Goal: Task Accomplishment & Management: Use online tool/utility

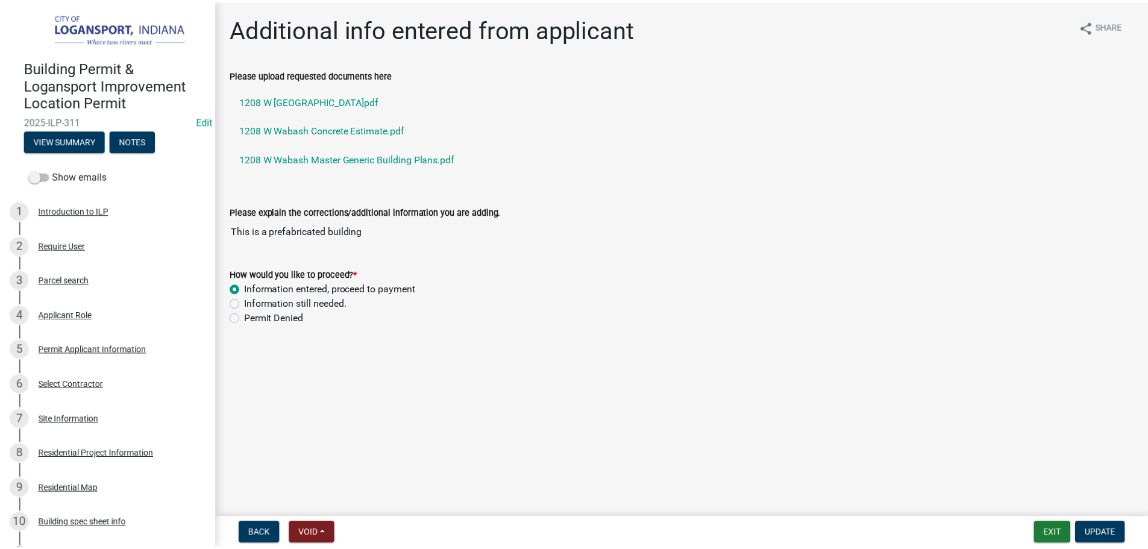
scroll to position [663, 0]
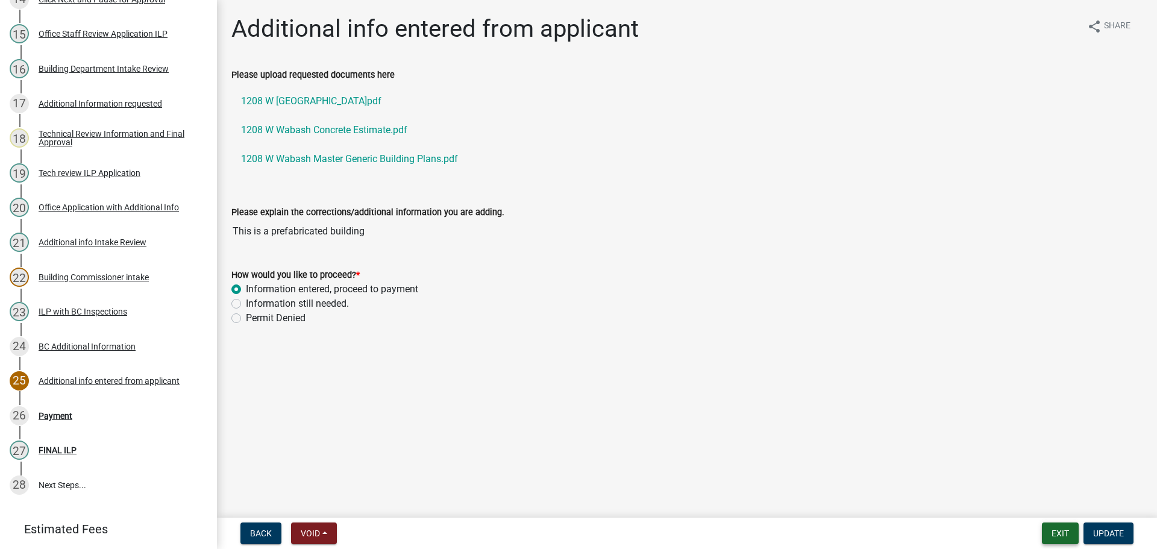
click at [1065, 528] on button "Exit" at bounding box center [1060, 533] width 37 height 22
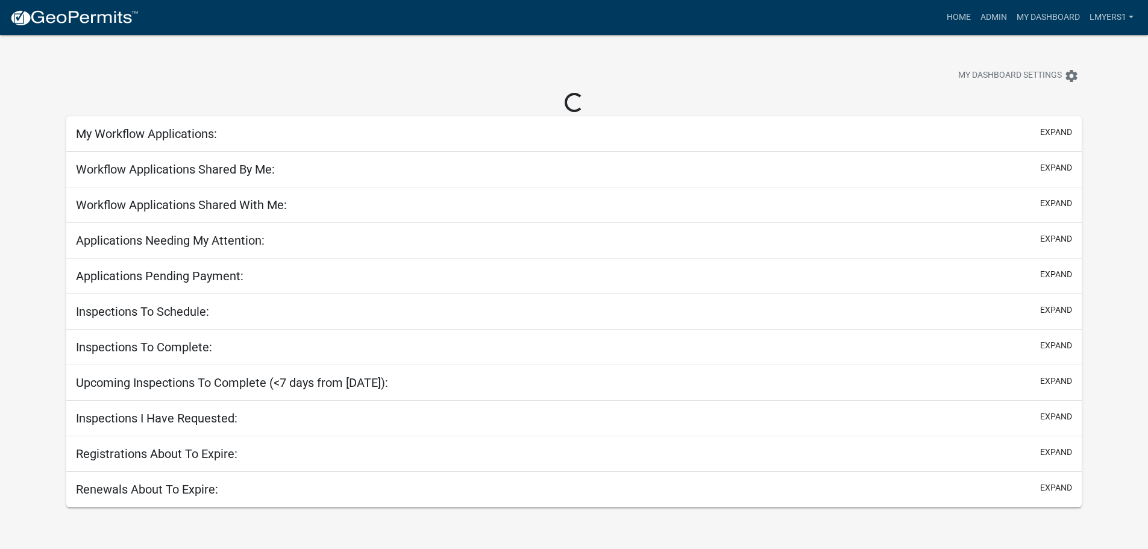
select select "2: 50"
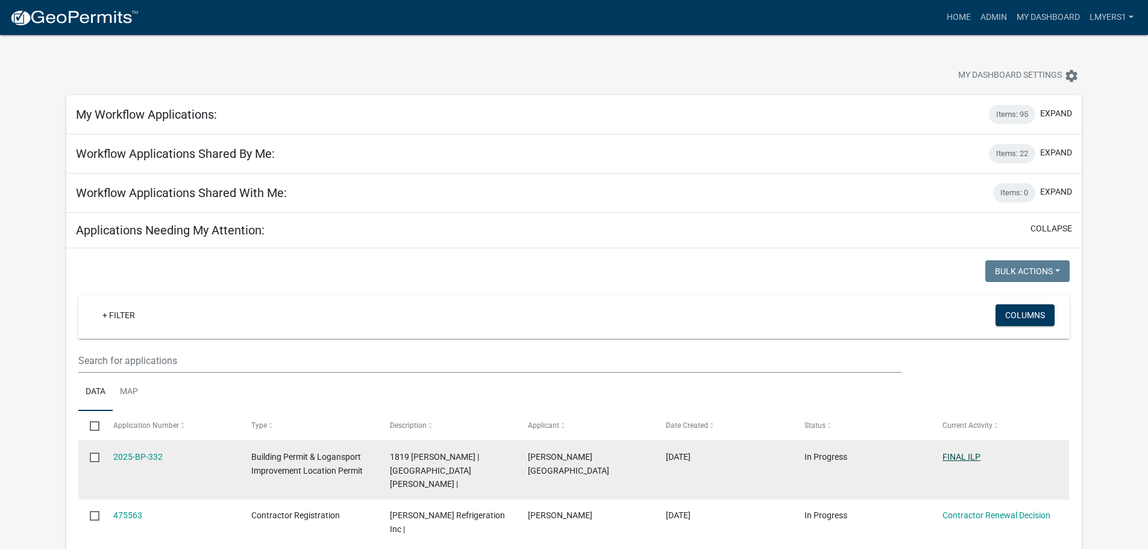
click at [961, 453] on link "FINAL ILP" at bounding box center [961, 457] width 38 height 10
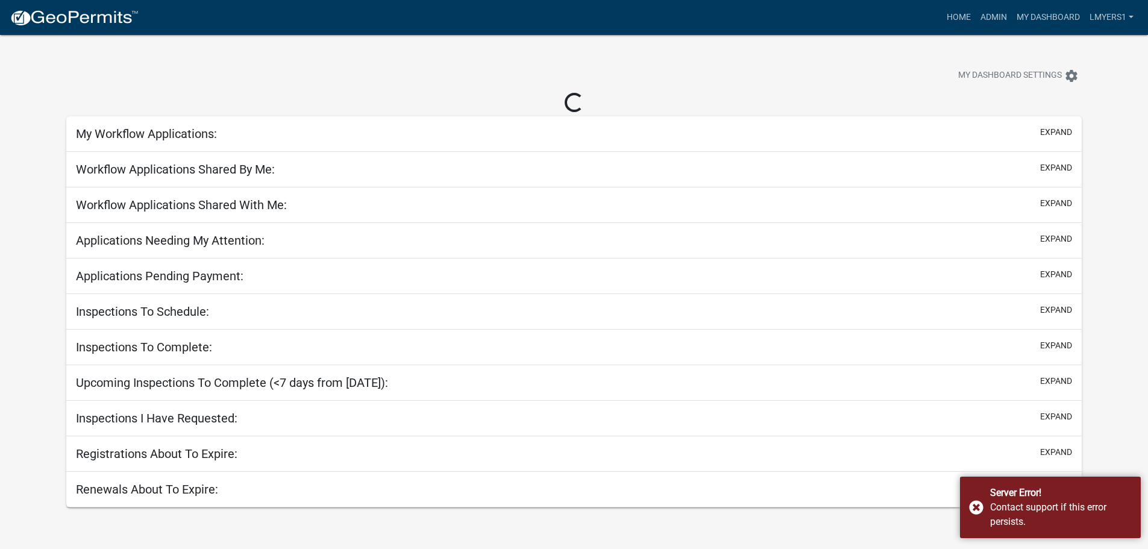
select select "2: 50"
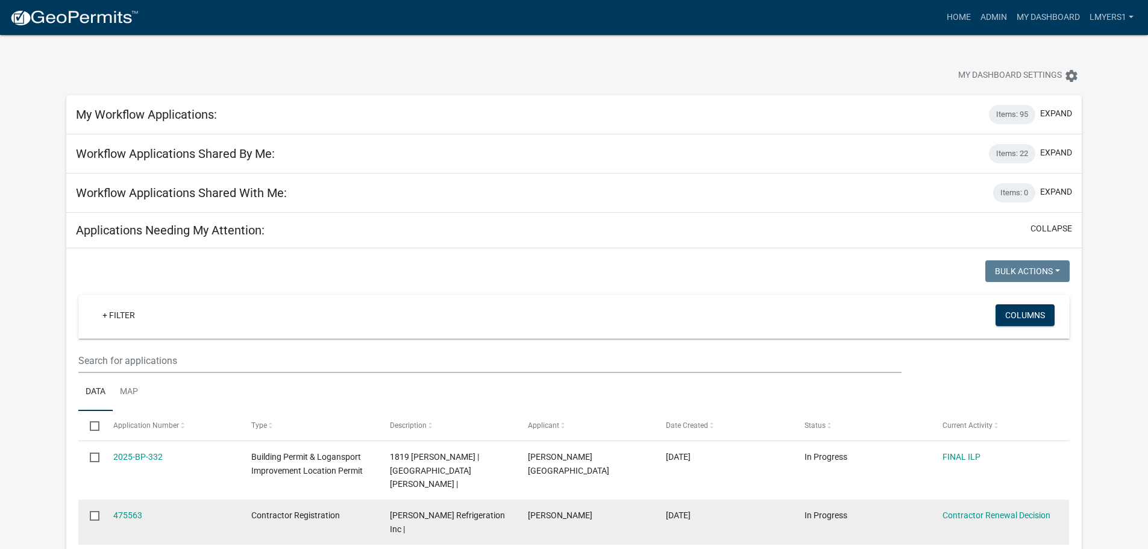
scroll to position [60, 0]
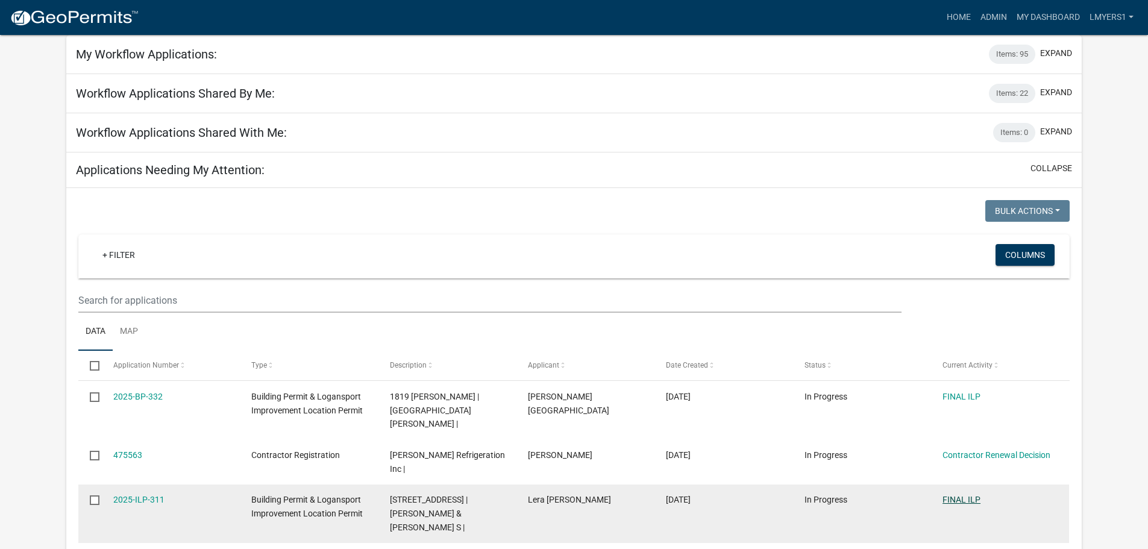
click at [965, 495] on link "FINAL ILP" at bounding box center [961, 500] width 38 height 10
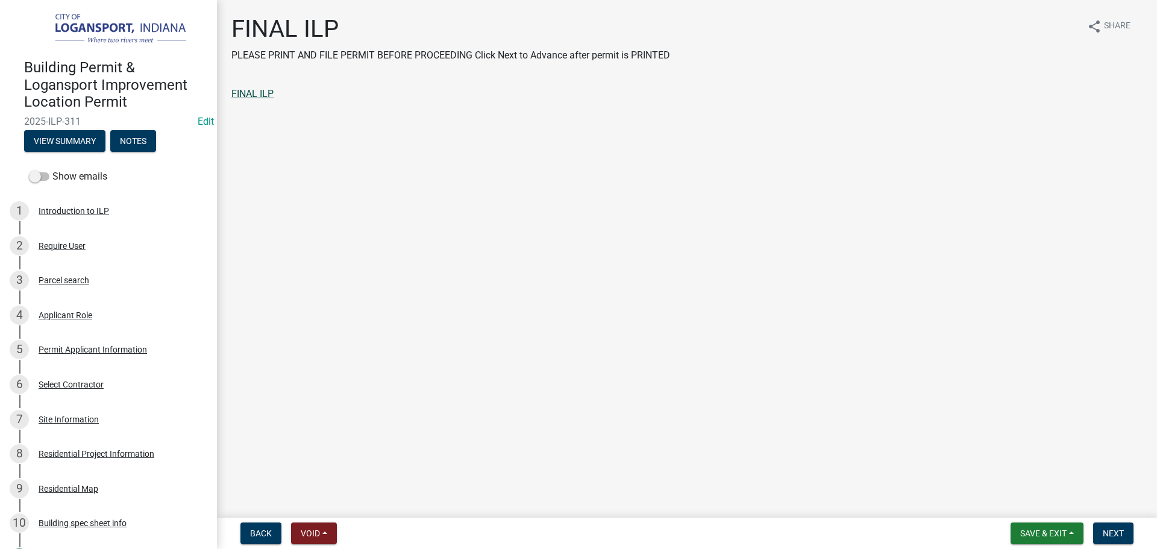
click at [233, 95] on link "FINAL ILP" at bounding box center [252, 93] width 42 height 11
click at [114, 454] on div "Residential Project Information" at bounding box center [97, 454] width 116 height 8
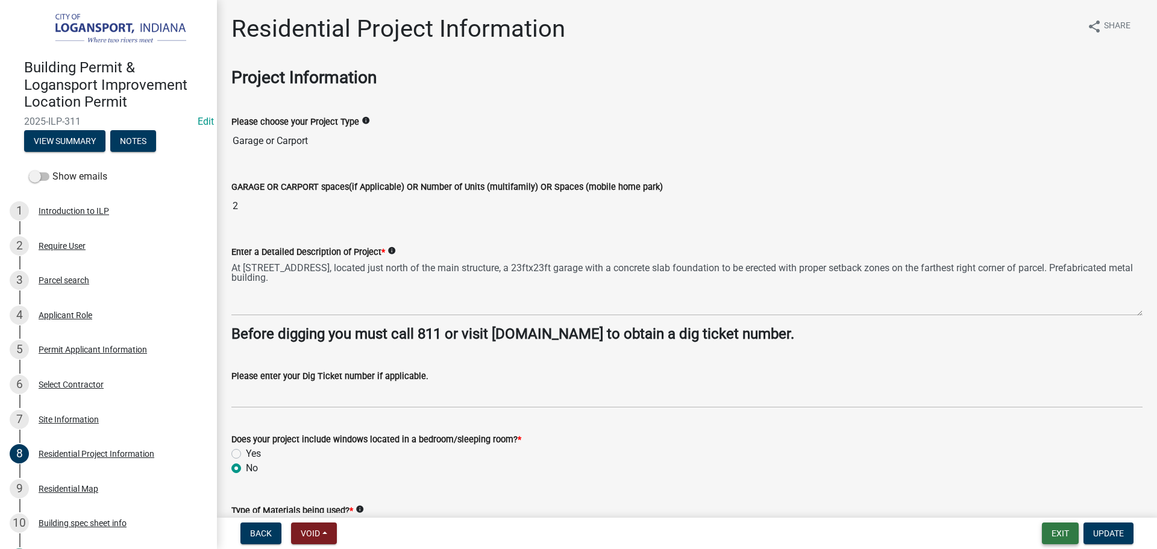
click at [1054, 530] on button "Exit" at bounding box center [1060, 533] width 37 height 22
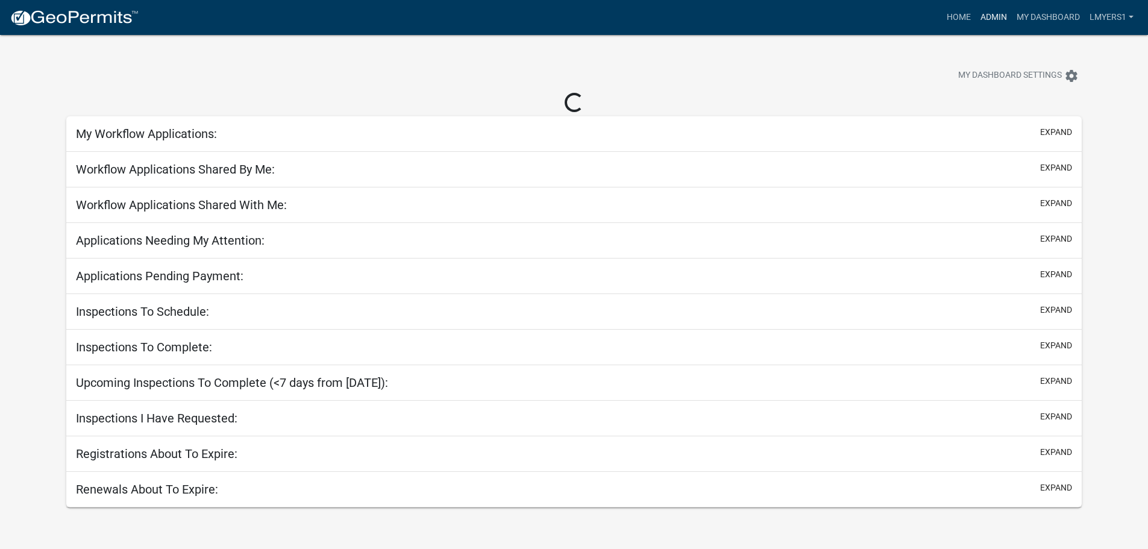
click at [996, 17] on link "Admin" at bounding box center [994, 17] width 36 height 23
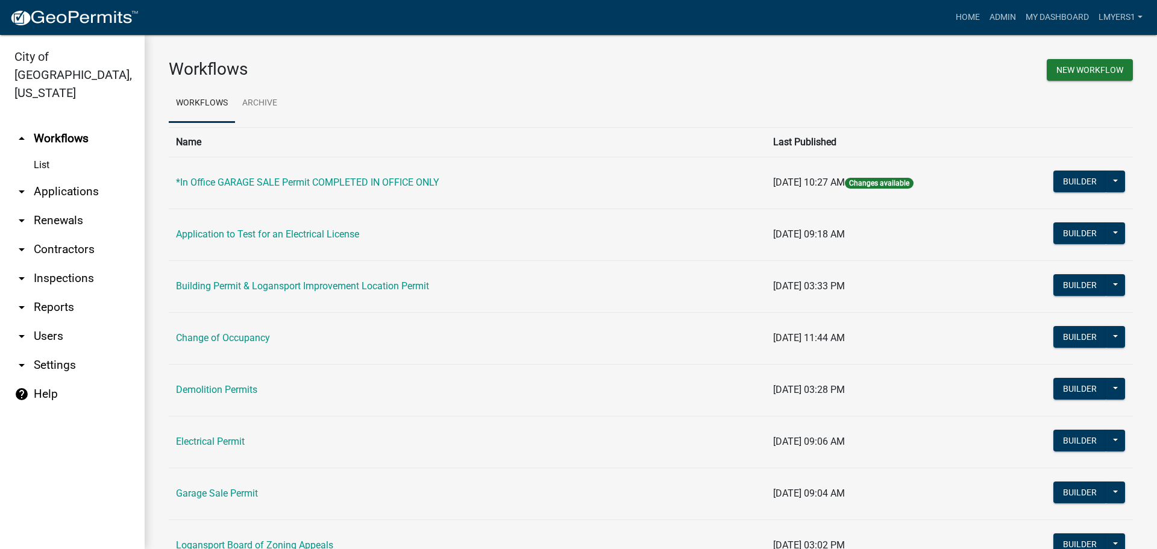
click at [43, 153] on link "List" at bounding box center [72, 165] width 145 height 24
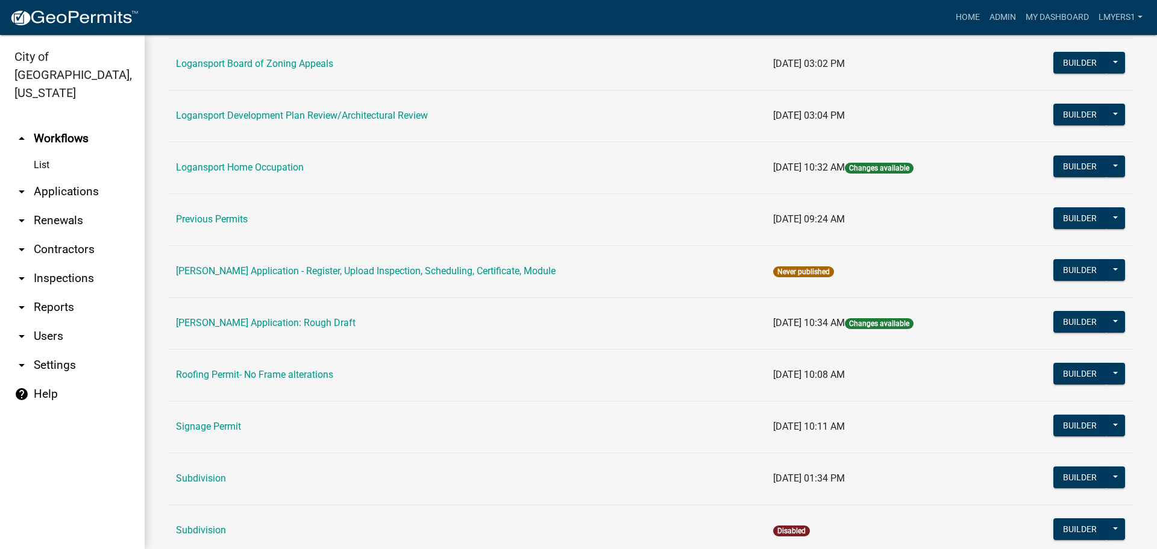
scroll to position [422, 0]
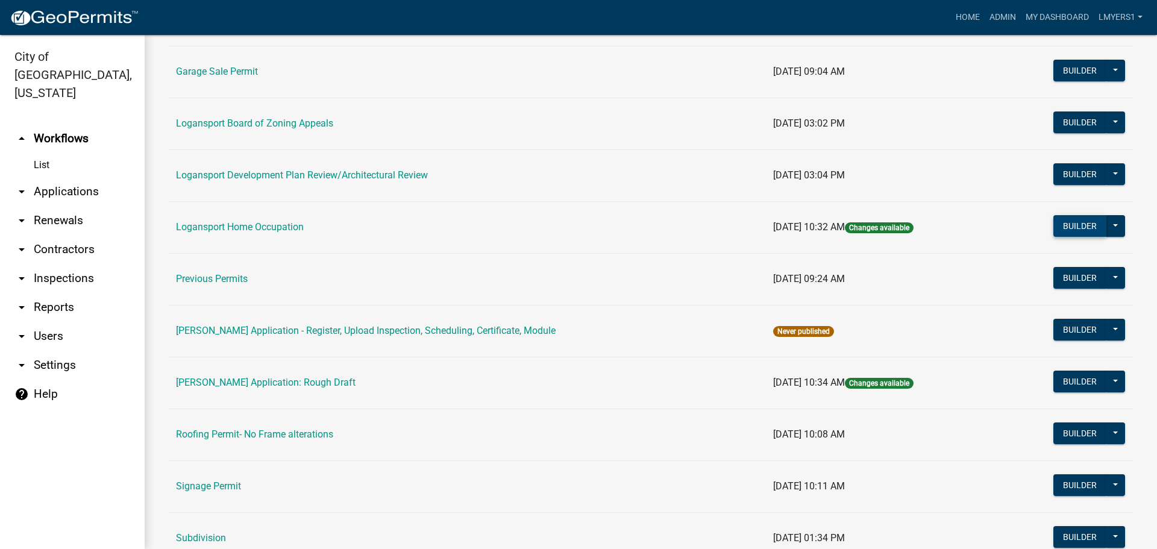
click at [1063, 224] on button "Builder" at bounding box center [1079, 226] width 53 height 22
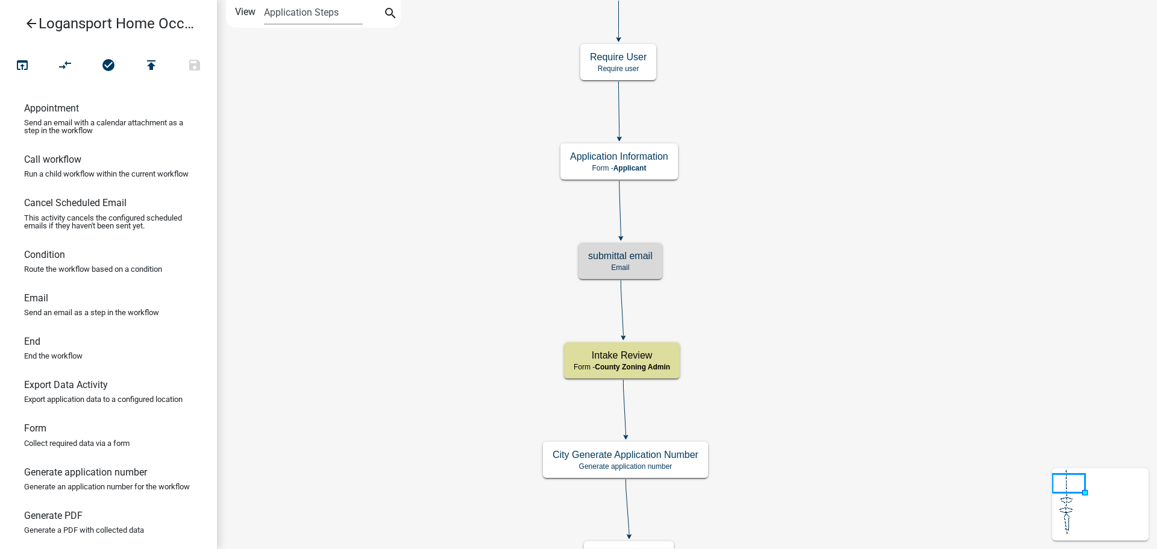
click at [618, 261] on h5 "submittal email" at bounding box center [620, 255] width 64 height 11
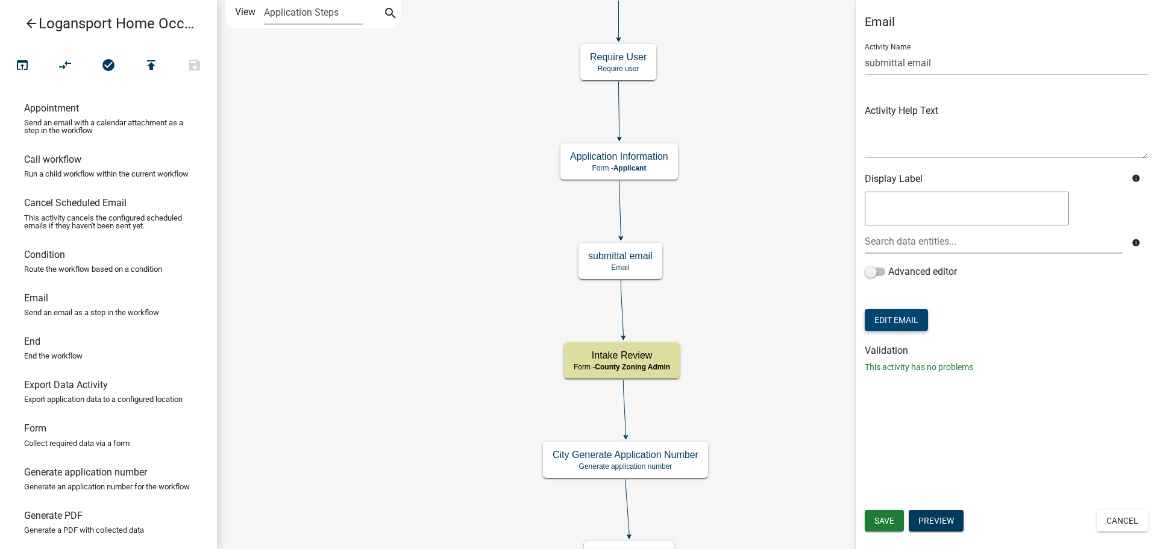
click at [875, 314] on button "Edit Email" at bounding box center [896, 320] width 63 height 22
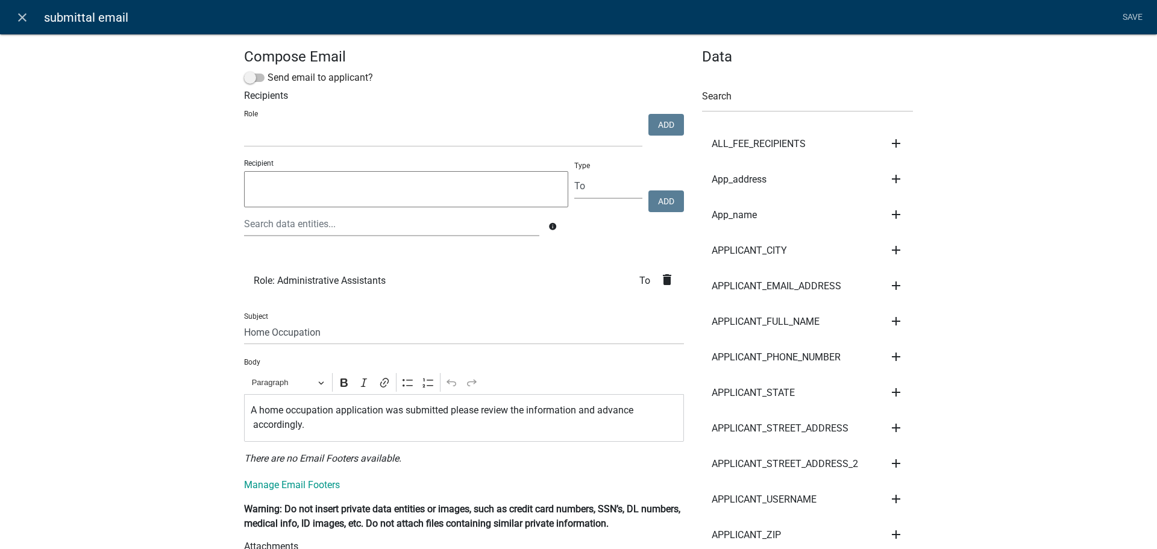
click at [661, 278] on icon "delete" at bounding box center [667, 279] width 14 height 14
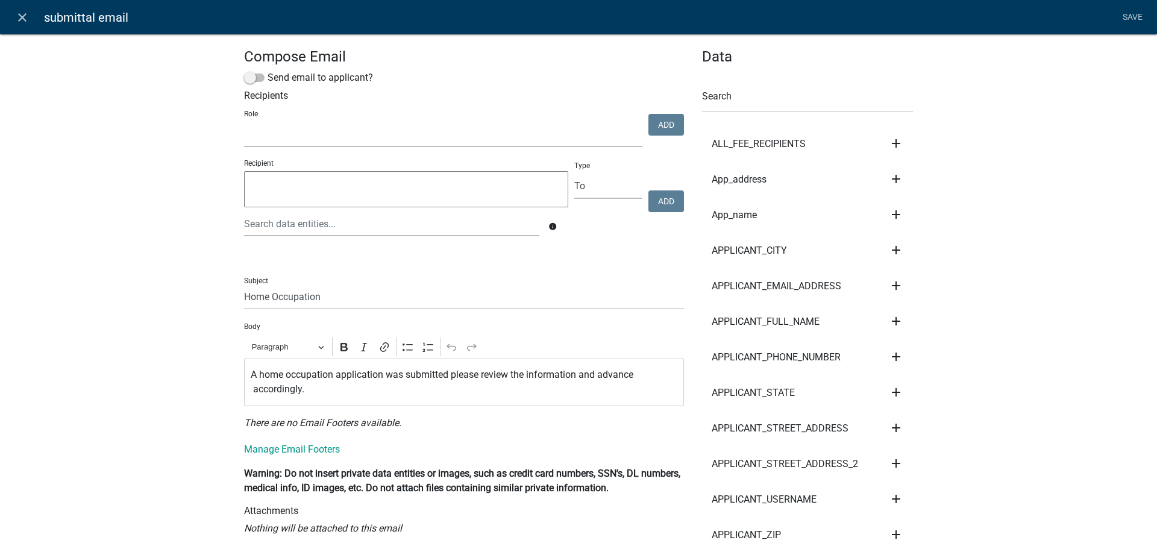
click at [343, 137] on select "Code Enforcement Admin IT Public 1 Street Department City Admin Electrical Insp…" at bounding box center [443, 134] width 398 height 25
select select "4b5a2314-4113-4509-9679-bd699fb2b7f2"
click at [244, 122] on select "Code Enforcement Admin IT Public 1 Street Department City Admin Electrical Insp…" at bounding box center [443, 134] width 398 height 25
click at [1131, 17] on link "Save" at bounding box center [1132, 17] width 30 height 23
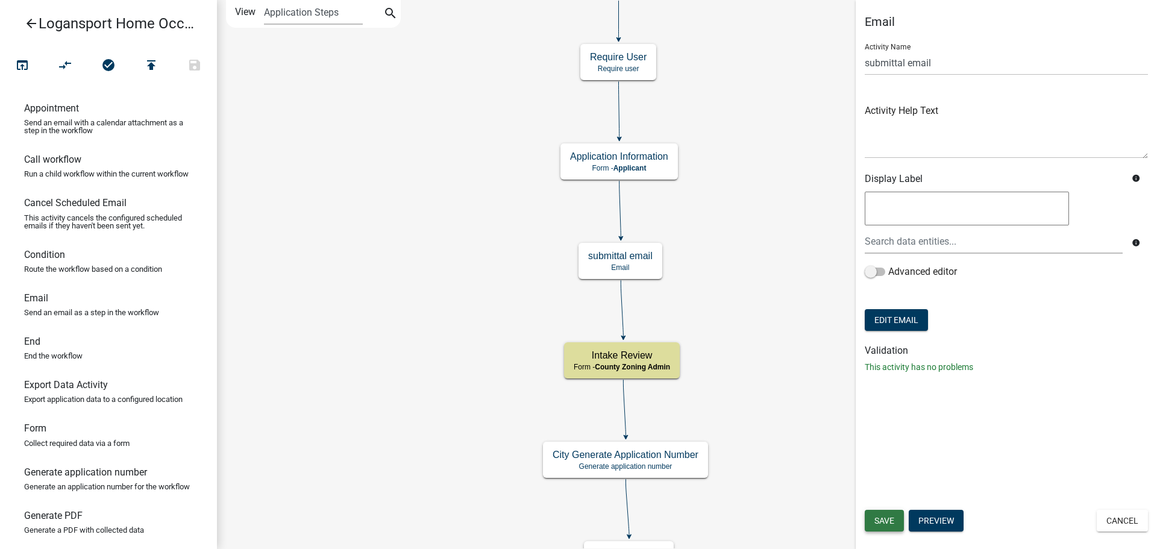
click at [892, 521] on span "Save" at bounding box center [884, 521] width 20 height 10
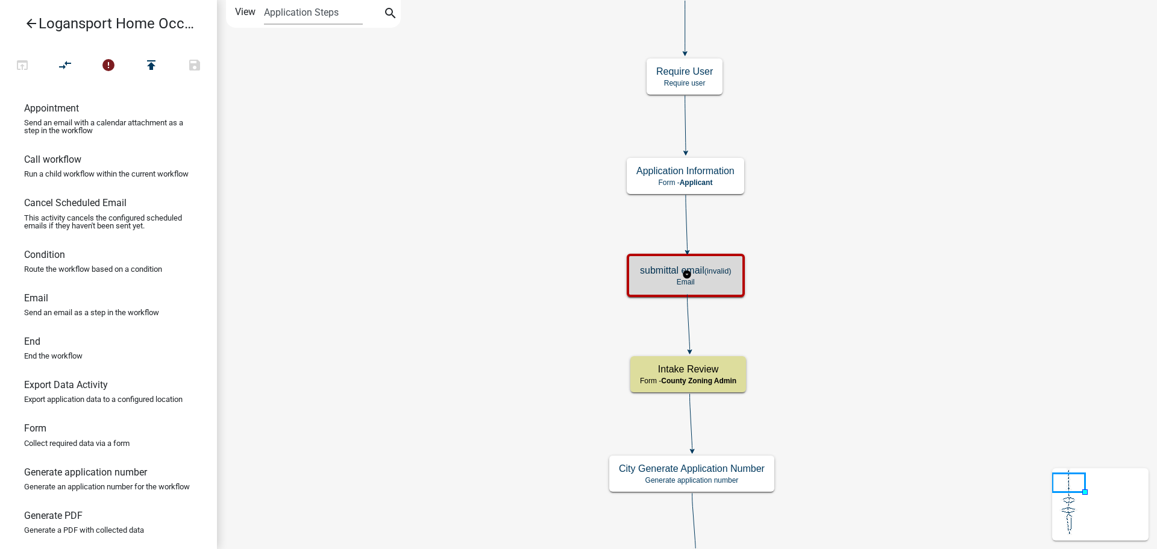
click at [698, 278] on p "Email" at bounding box center [686, 282] width 92 height 8
click at [697, 278] on p "Email" at bounding box center [686, 282] width 92 height 8
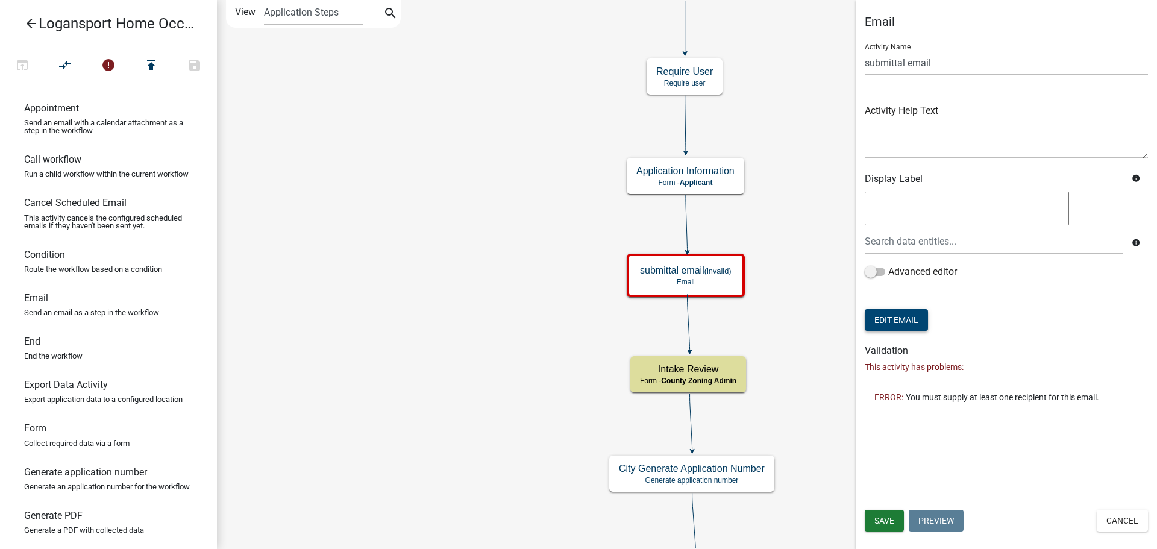
click at [899, 320] on button "Edit Email" at bounding box center [896, 320] width 63 height 22
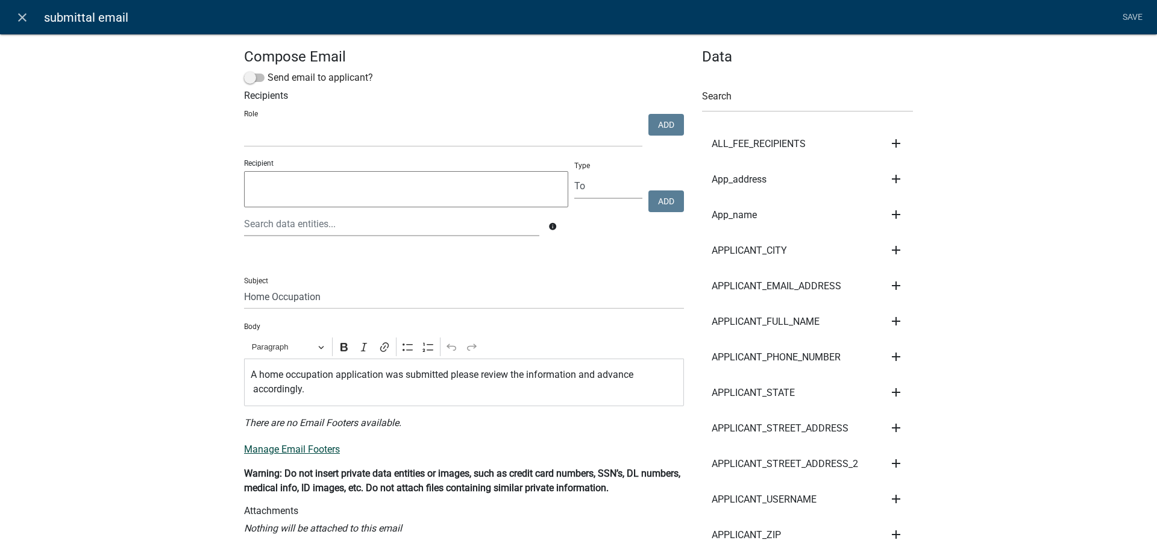
click at [277, 451] on link "Manage Email Footers" at bounding box center [292, 448] width 96 height 11
click at [335, 395] on p "A home occupation application was submitted please review the information and a…" at bounding box center [464, 382] width 427 height 29
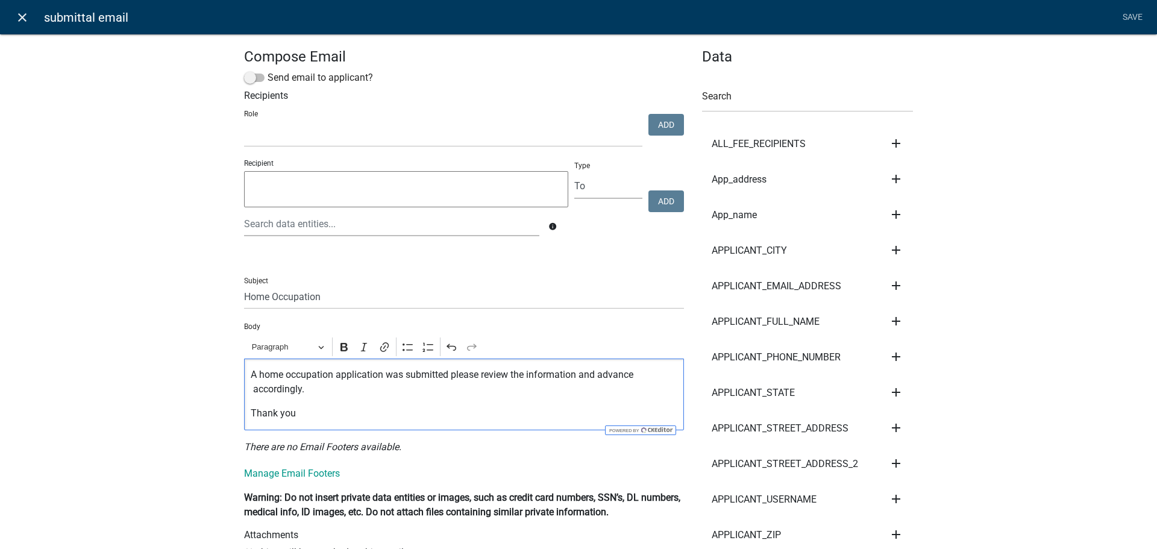
click at [21, 21] on icon "close" at bounding box center [22, 17] width 14 height 14
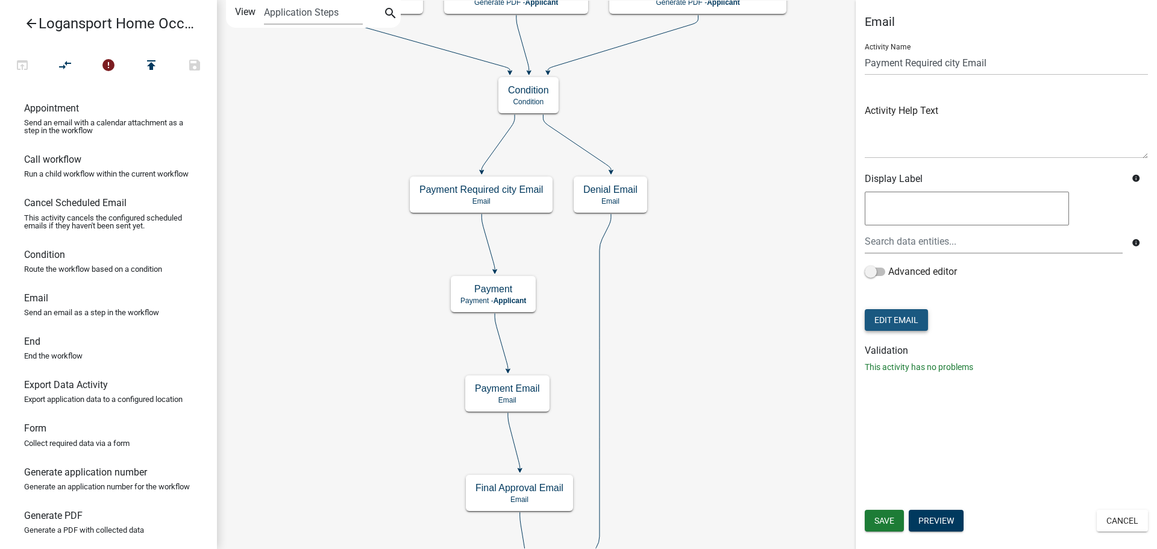
click at [897, 322] on button "Edit Email" at bounding box center [896, 320] width 63 height 22
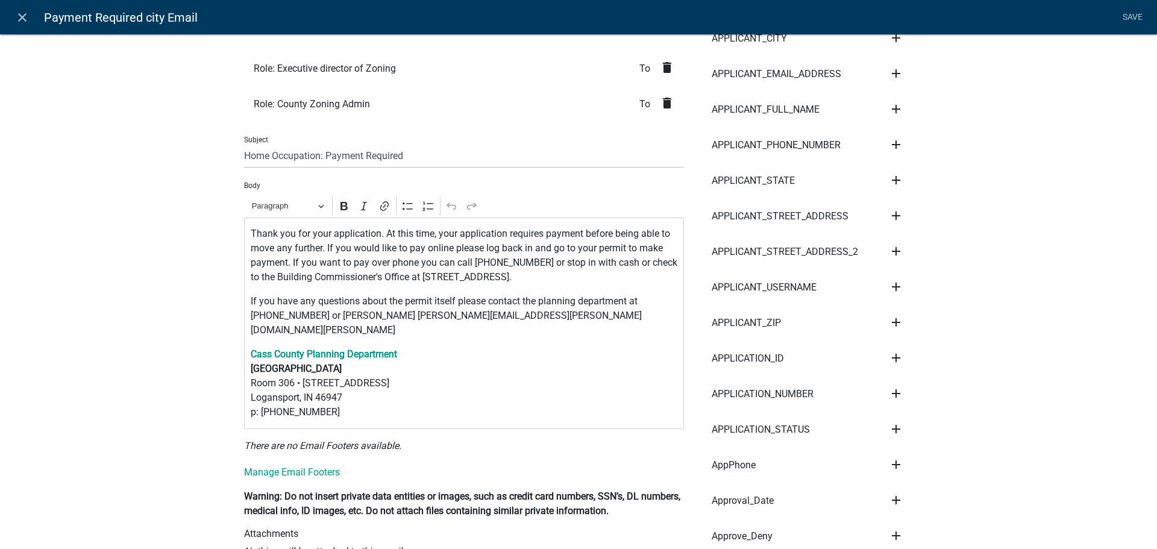
scroll to position [241, 0]
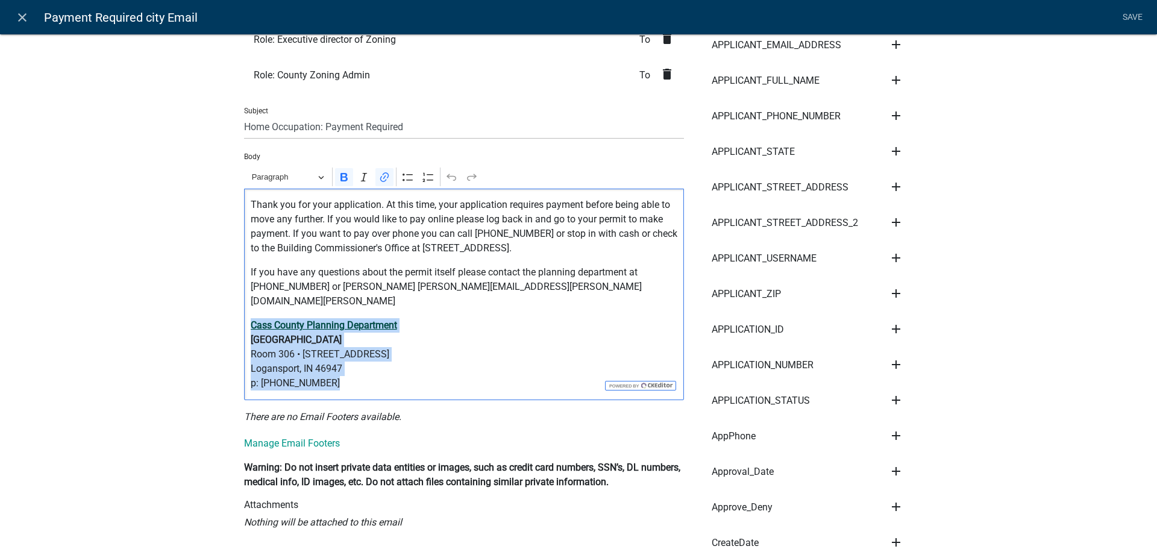
drag, startPoint x: 346, startPoint y: 376, endPoint x: 246, endPoint y: 312, distance: 119.0
click at [251, 318] on p "Cass County Planning Department Cass County Government Building Room 306 • 200 …" at bounding box center [464, 354] width 427 height 72
copy p "Cass County Planning Department Cass County Government Building Room 306 • 200 …"
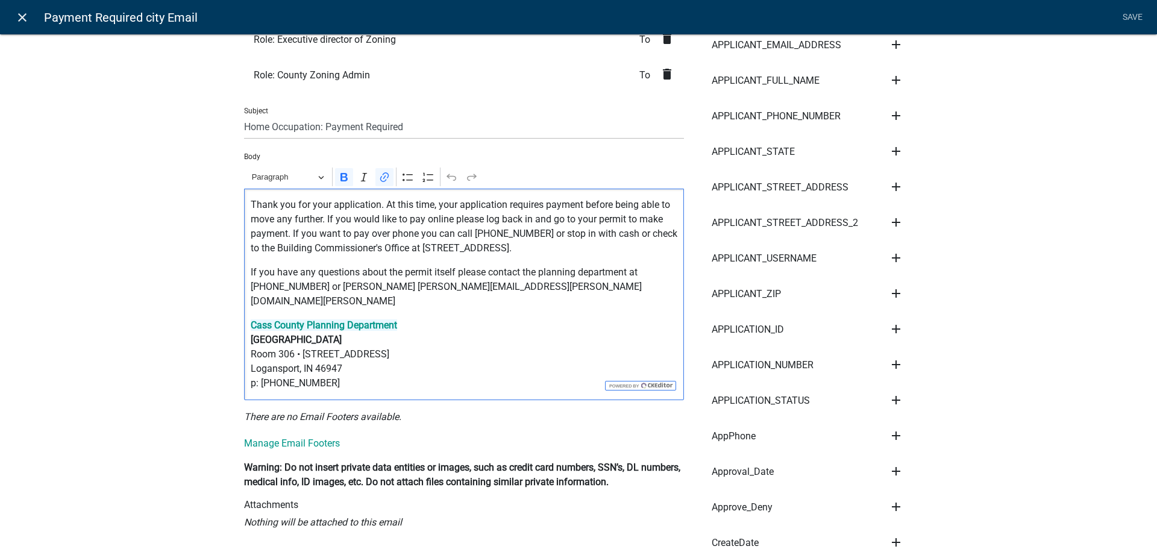
click at [23, 17] on icon "close" at bounding box center [22, 17] width 14 height 14
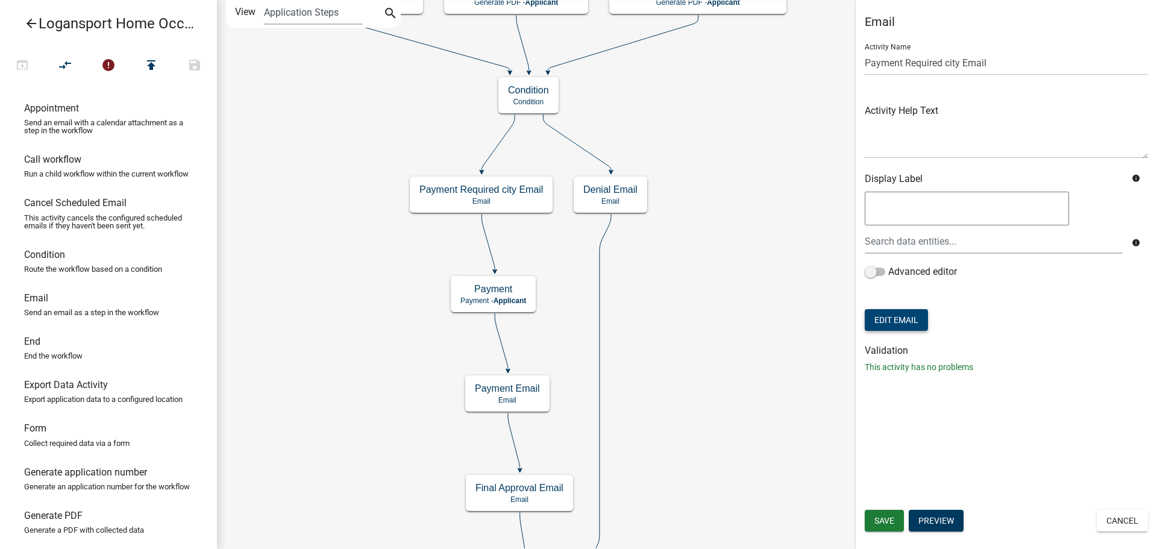
scroll to position [0, 0]
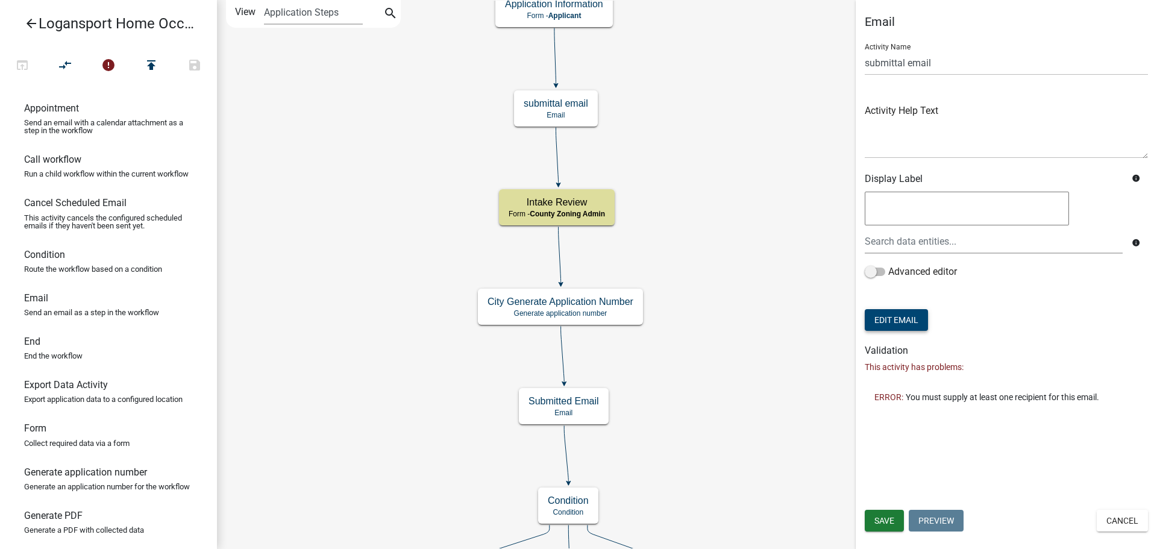
click at [894, 313] on button "Edit Email" at bounding box center [896, 320] width 63 height 22
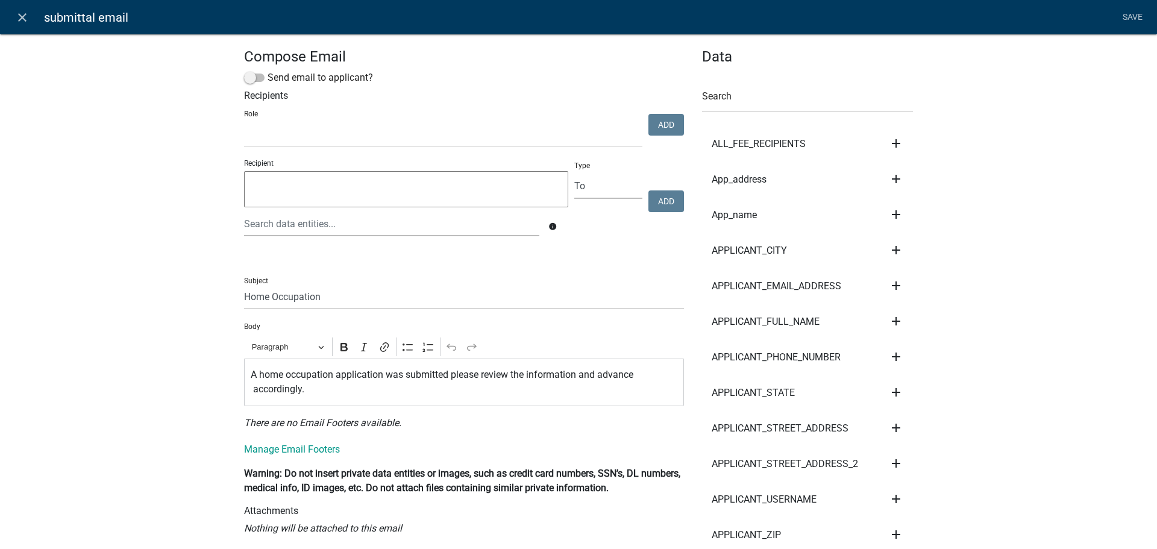
click at [308, 392] on p "A home occupation application was submitted please review the information and a…" at bounding box center [464, 382] width 427 height 29
click at [305, 394] on p "A home occupation application was submitted please review the information and a…" at bounding box center [464, 382] width 427 height 29
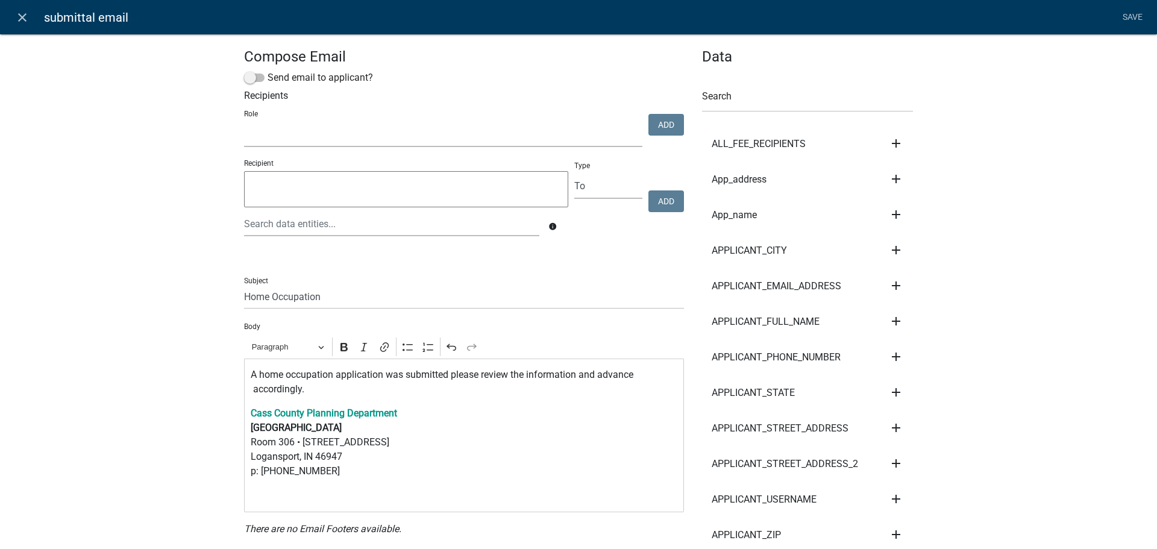
click at [317, 125] on select "Code Enforcement Admin IT Public 1 Street Department City Admin Electrical Insp…" at bounding box center [443, 134] width 398 height 25
select select "4b5a2314-4113-4509-9679-bd699fb2b7f2"
click at [244, 122] on select "Code Enforcement Admin IT Public 1 Street Department City Admin Electrical Insp…" at bounding box center [443, 134] width 398 height 25
click at [668, 119] on button "Add" at bounding box center [666, 125] width 36 height 22
select select
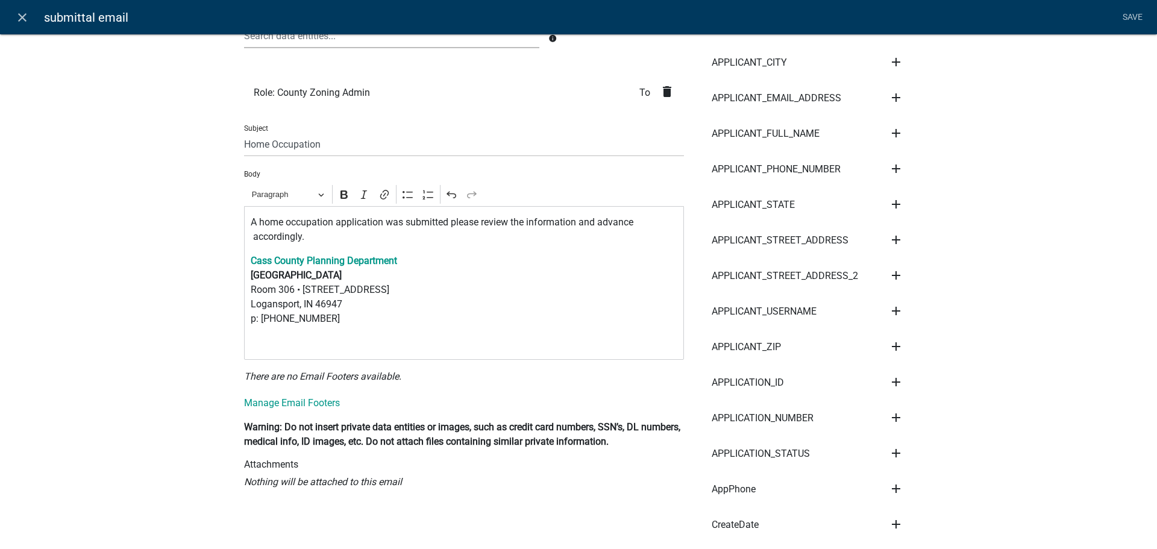
scroll to position [241, 0]
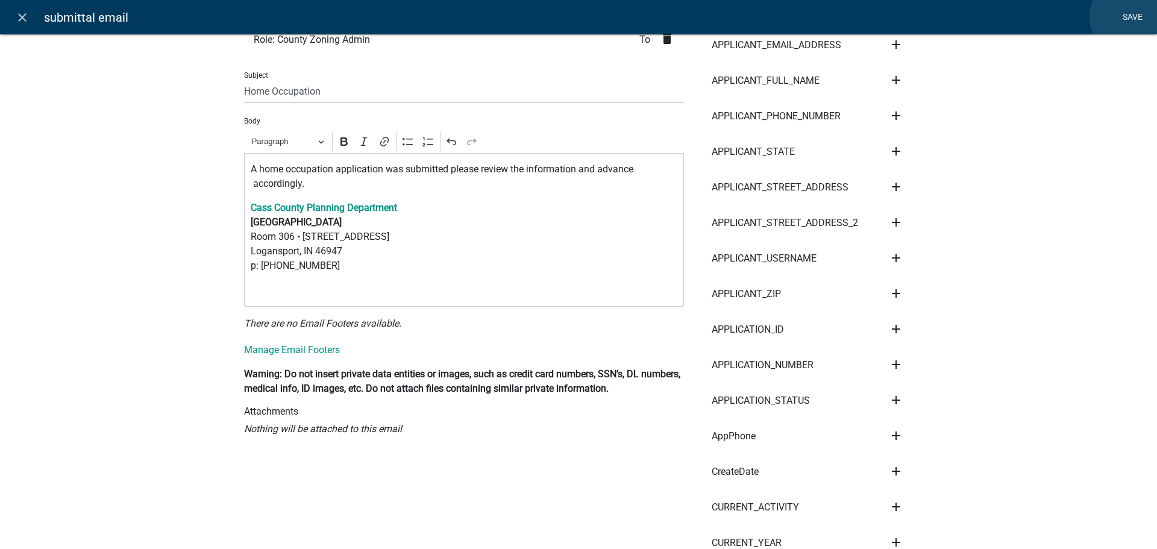
click at [1127, 17] on link "Save" at bounding box center [1132, 17] width 30 height 23
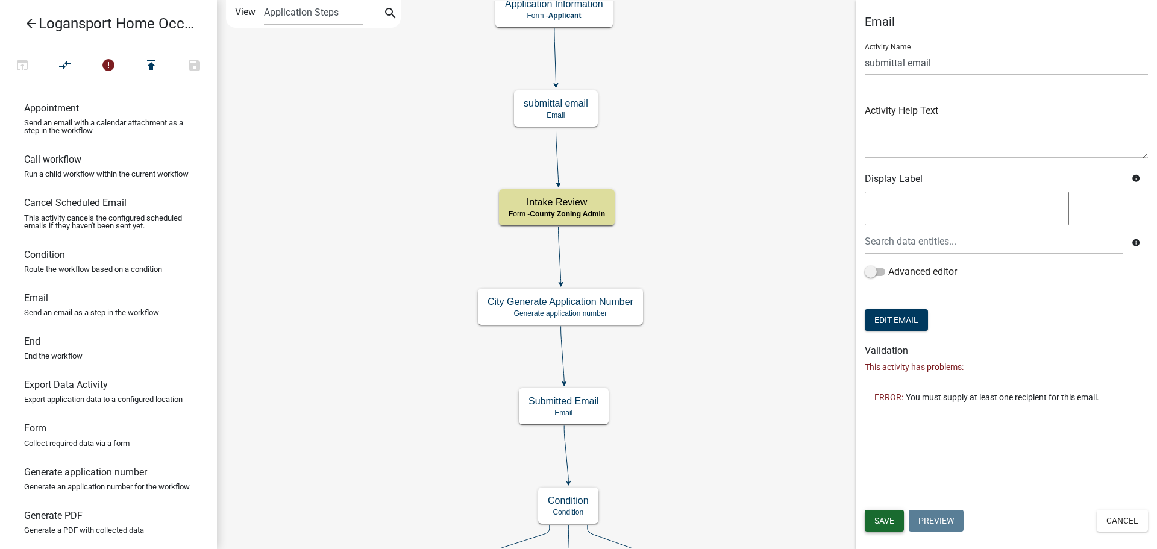
click at [894, 522] on button "Save" at bounding box center [884, 521] width 39 height 22
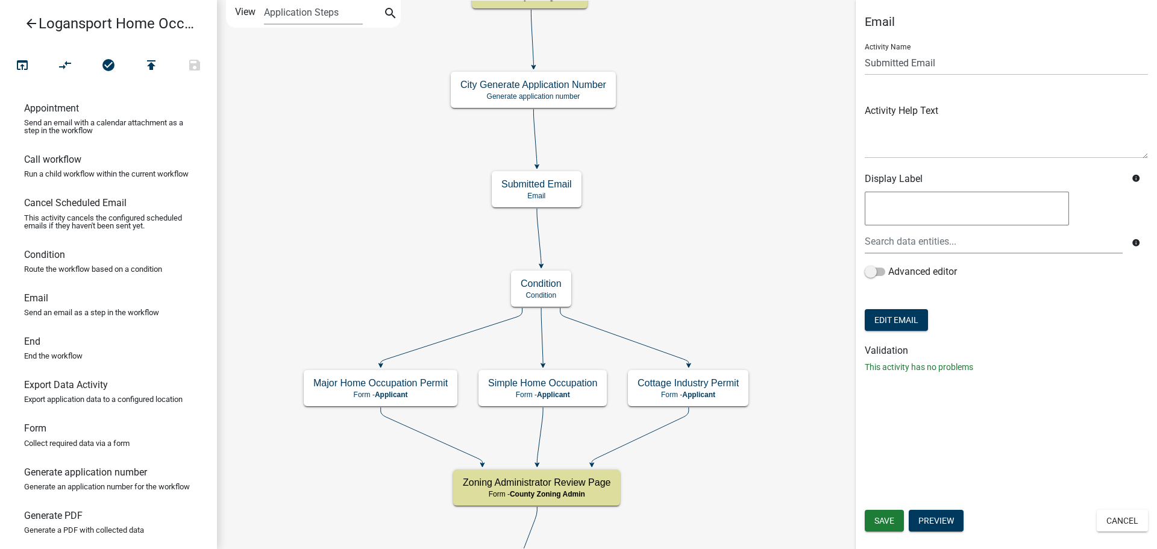
click at [34, 23] on icon "arrow_back" at bounding box center [31, 24] width 14 height 17
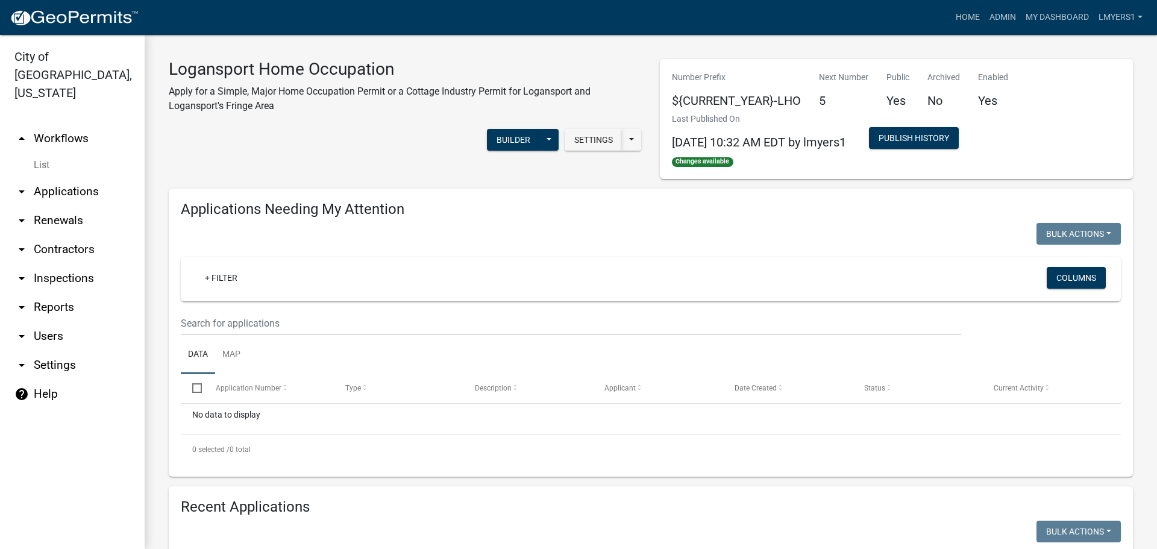
click at [48, 153] on link "List" at bounding box center [72, 165] width 145 height 24
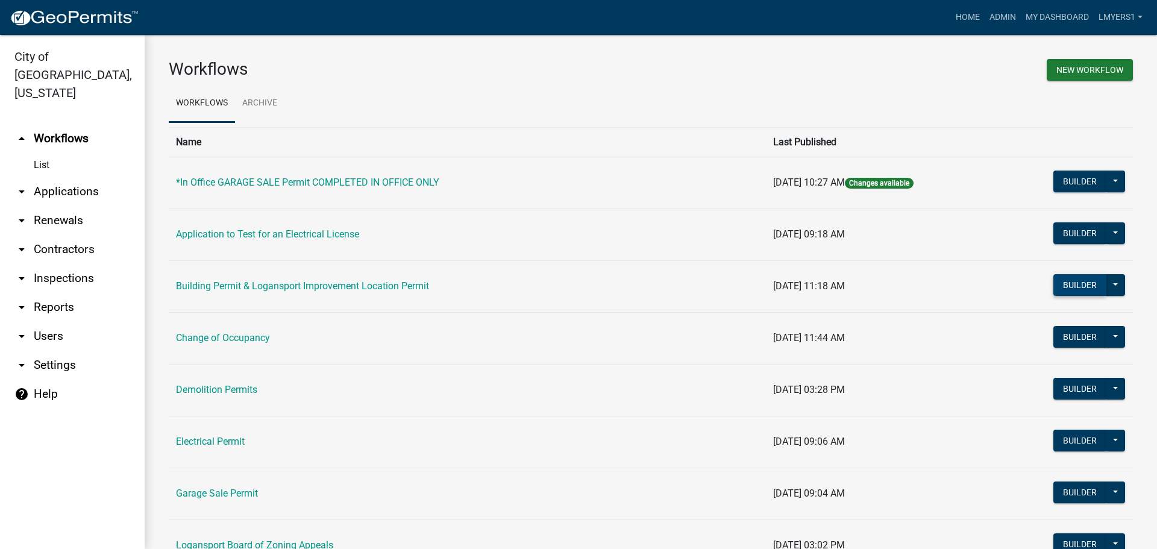
click at [1058, 287] on button "Builder" at bounding box center [1079, 285] width 53 height 22
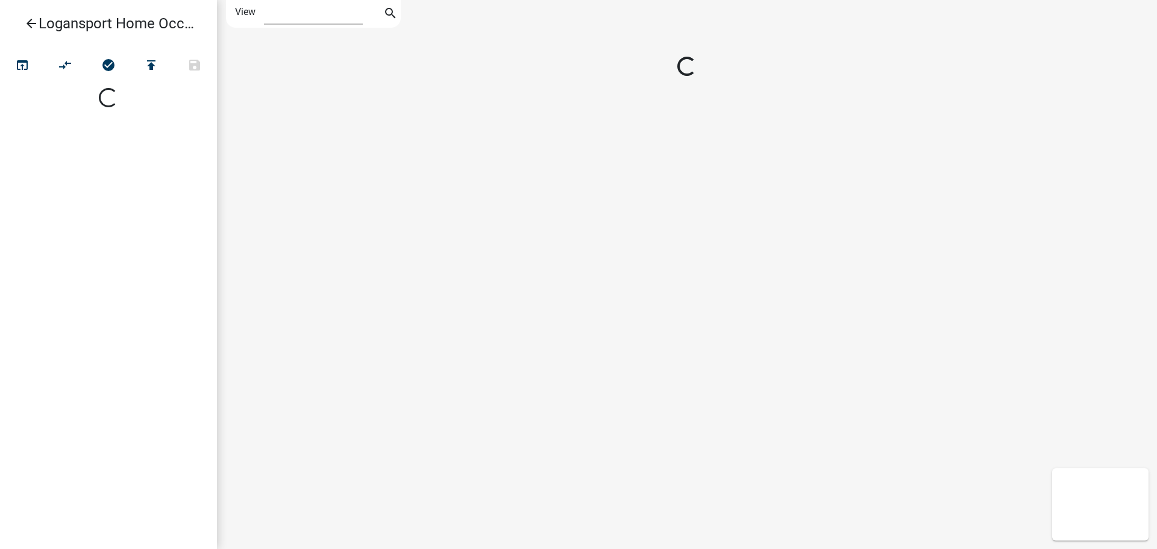
select select "1"
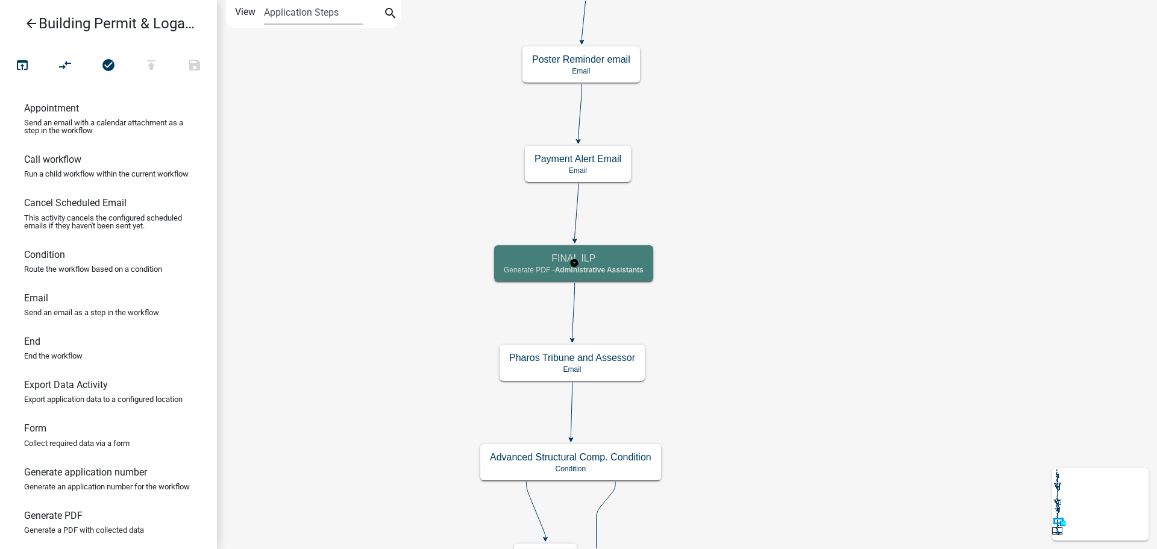
click at [614, 273] on span "Administrative Assistants" at bounding box center [599, 270] width 89 height 8
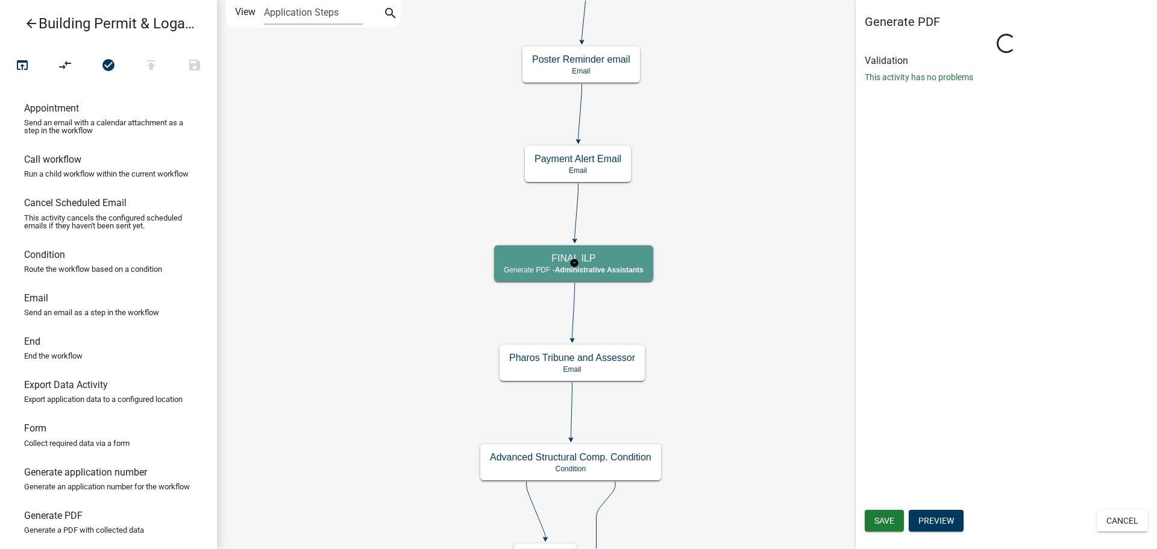
select select "90D19790-074D-4AC2-86B6-E9A543EC8F7A"
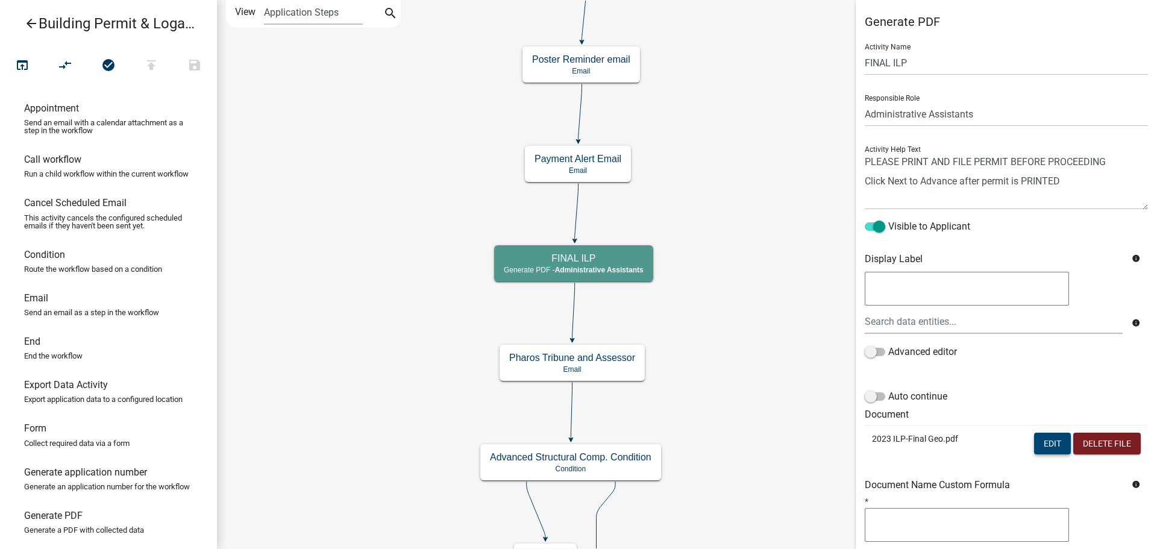
click at [1048, 446] on button "Edit" at bounding box center [1052, 444] width 37 height 22
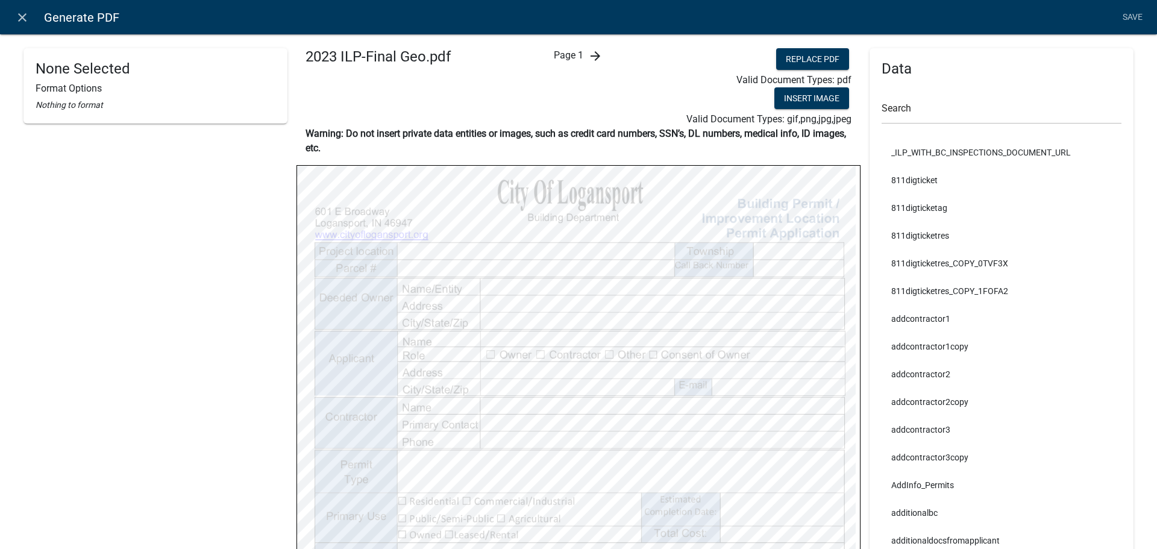
select select
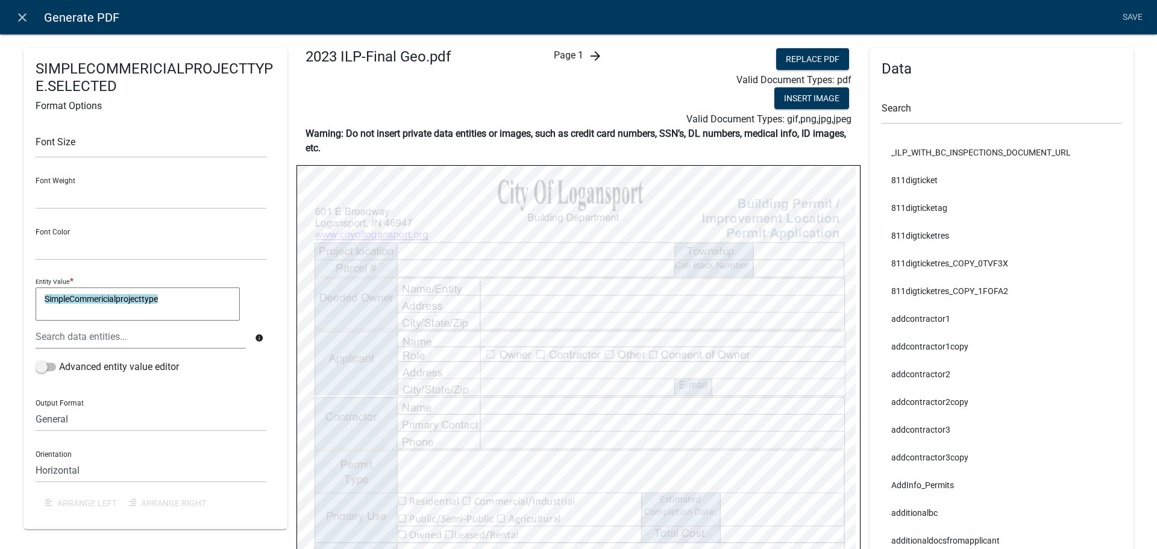
select select
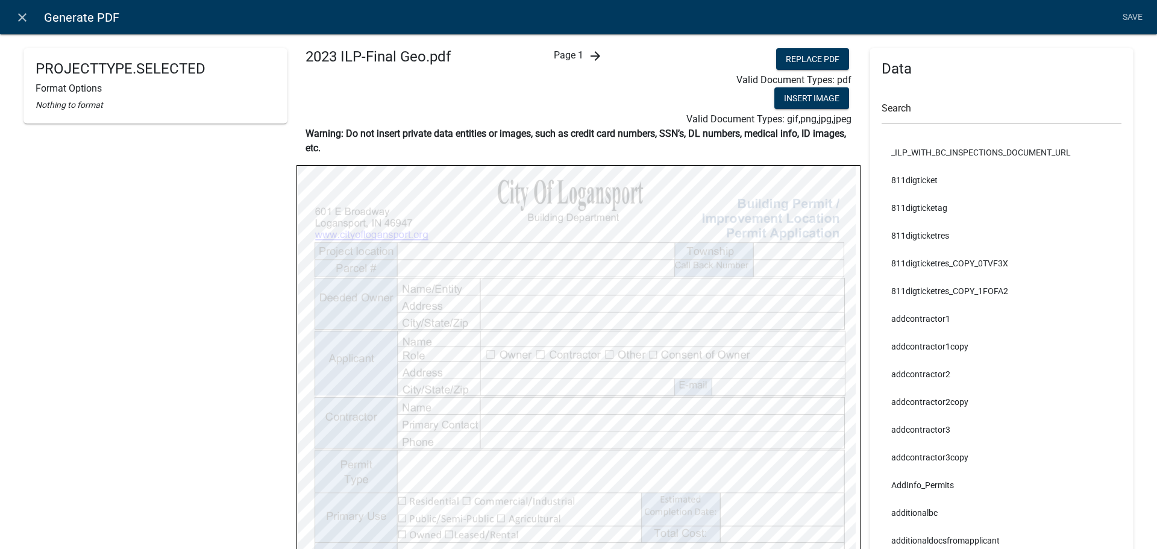
select select
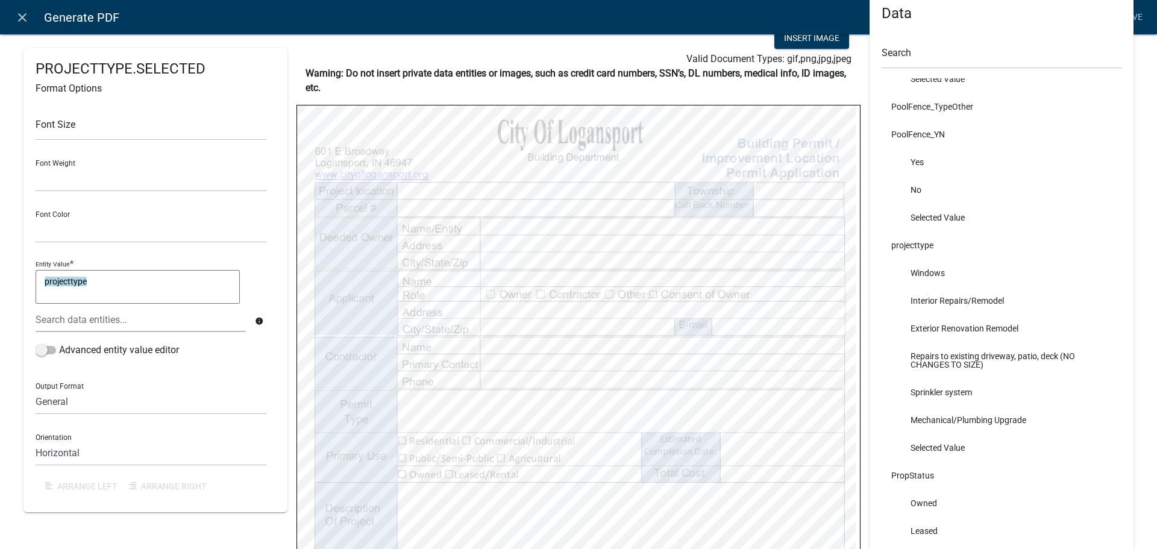
scroll to position [13919, 0]
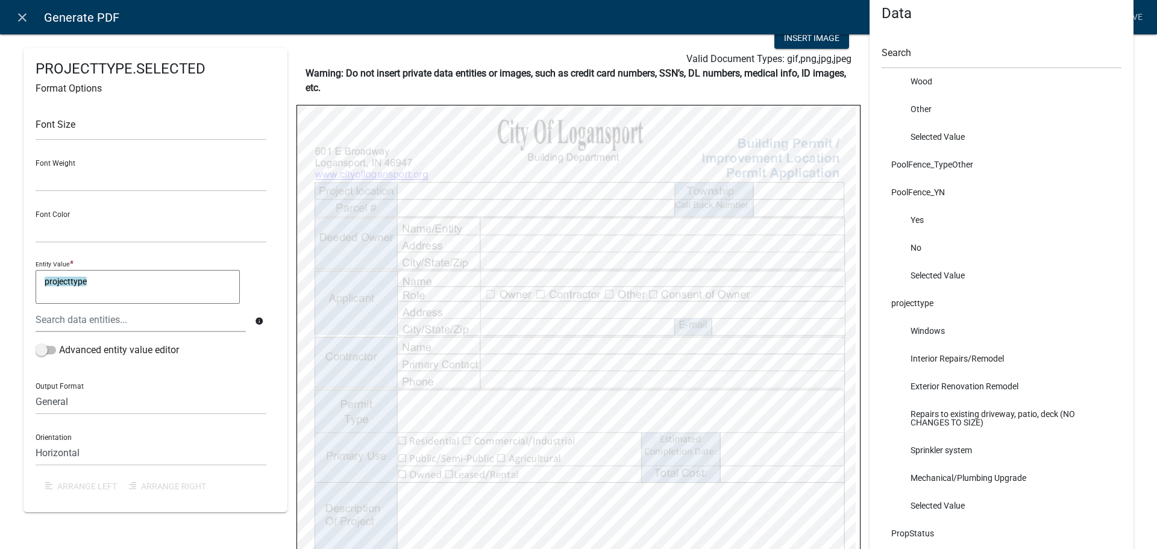
select select
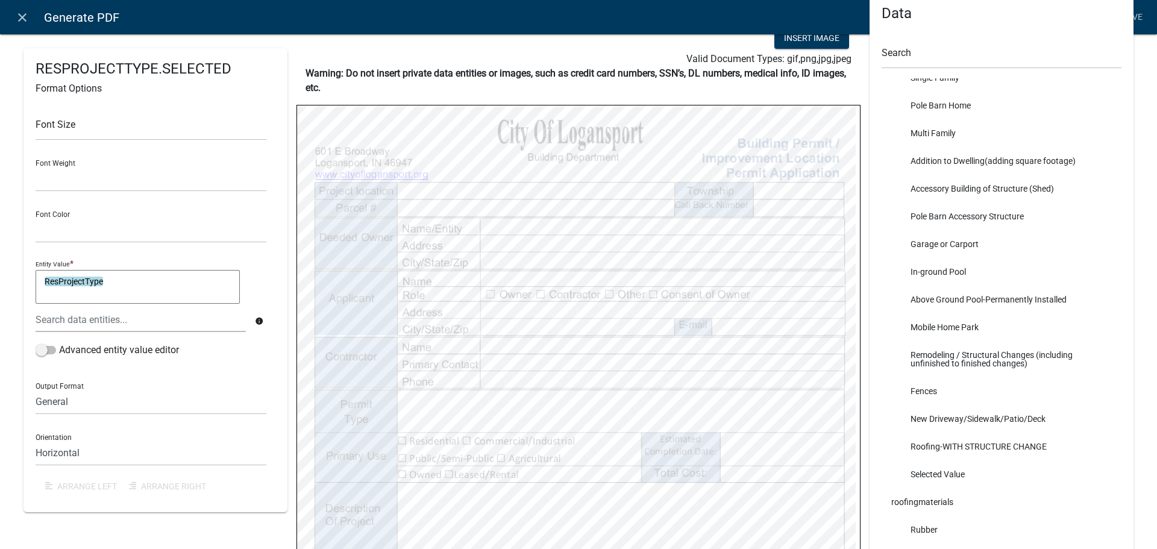
scroll to position [14883, 0]
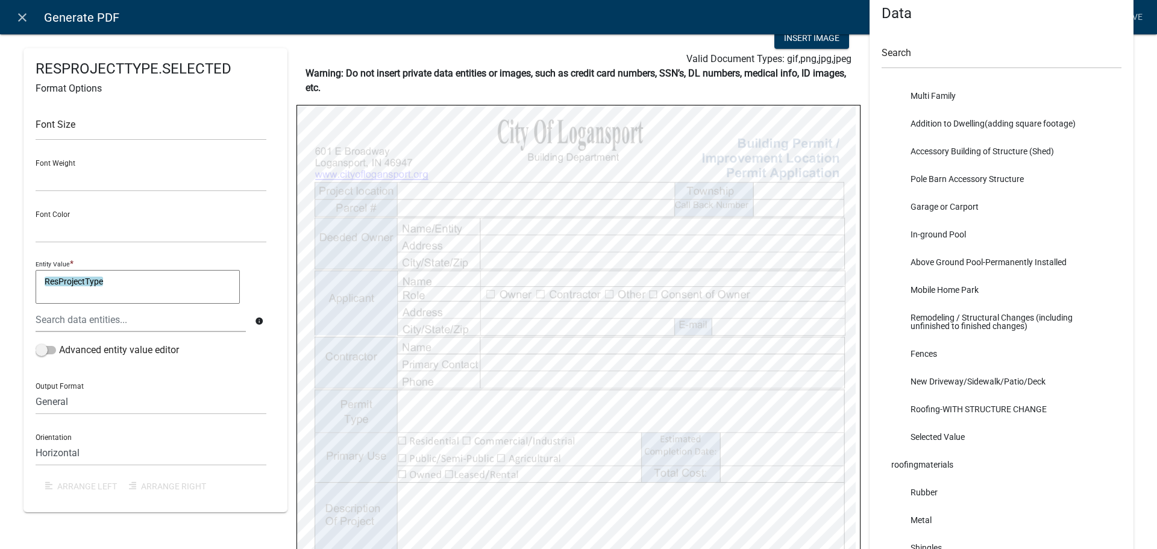
select select
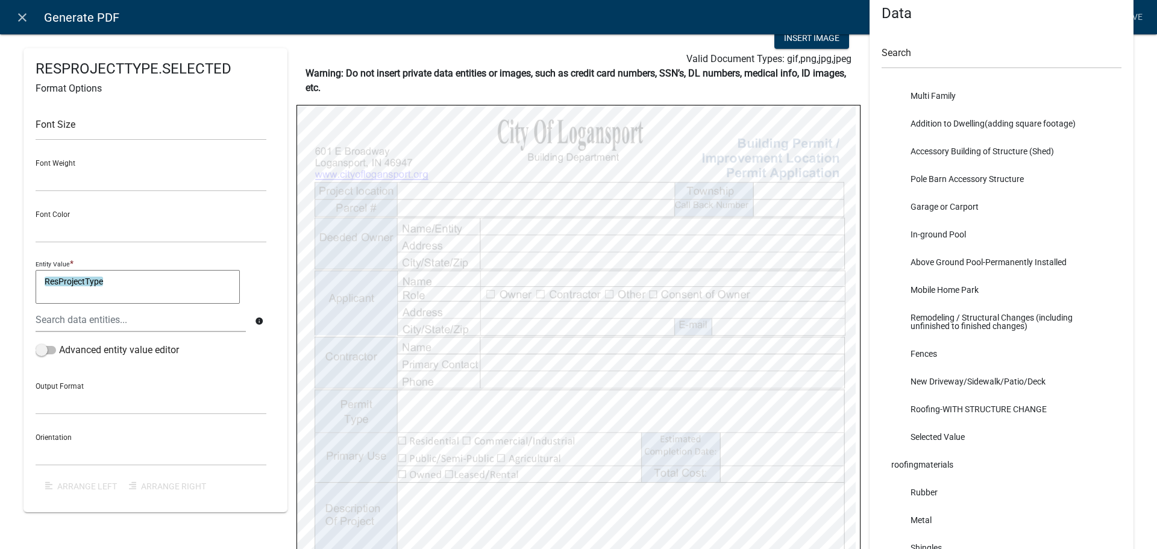
select select
click at [141, 132] on input "text" at bounding box center [151, 128] width 231 height 25
type input "12"
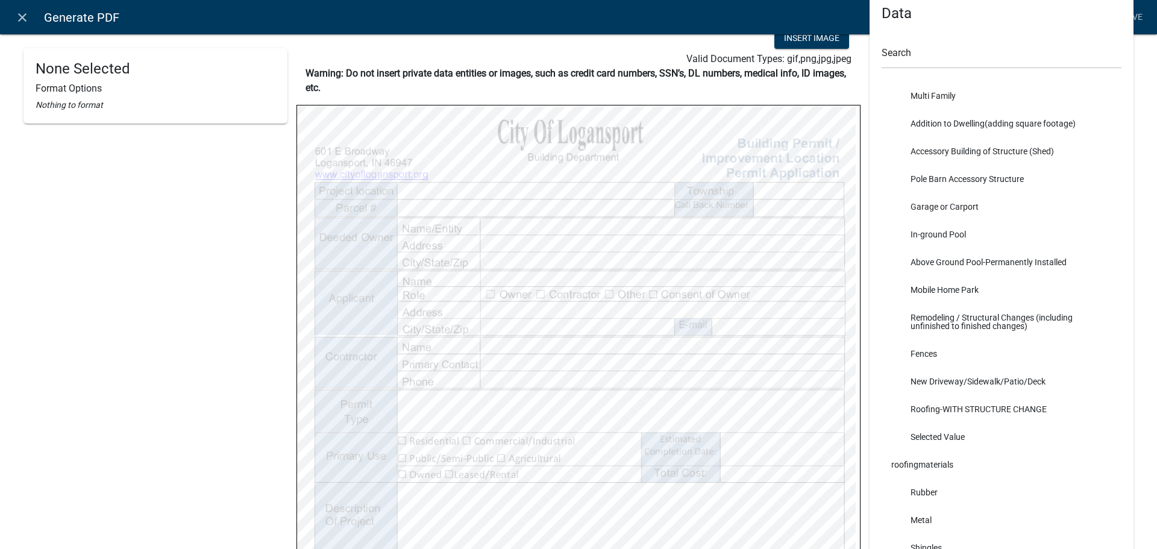
select select
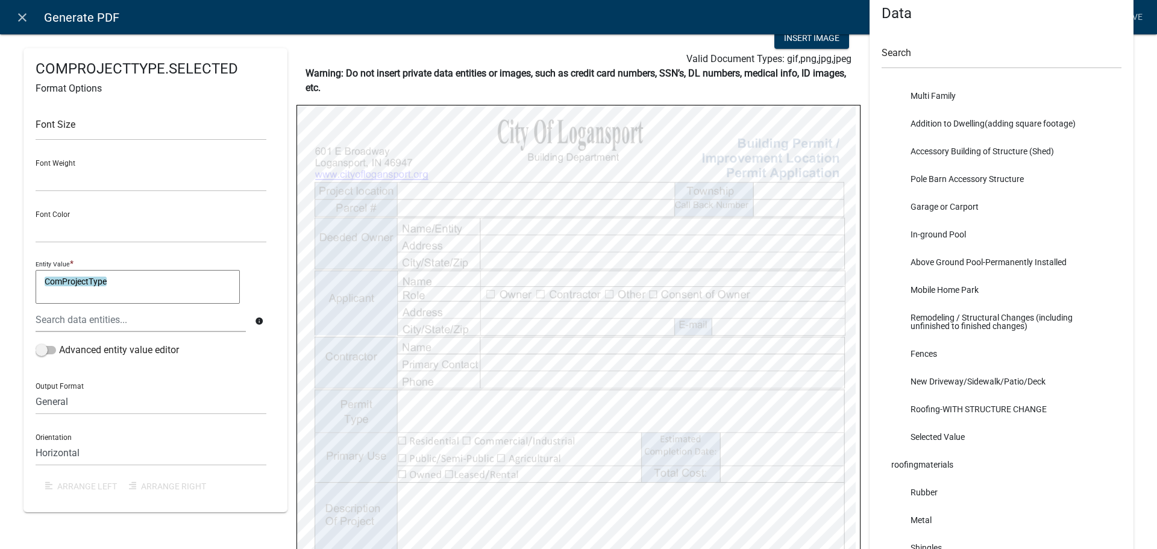
select select
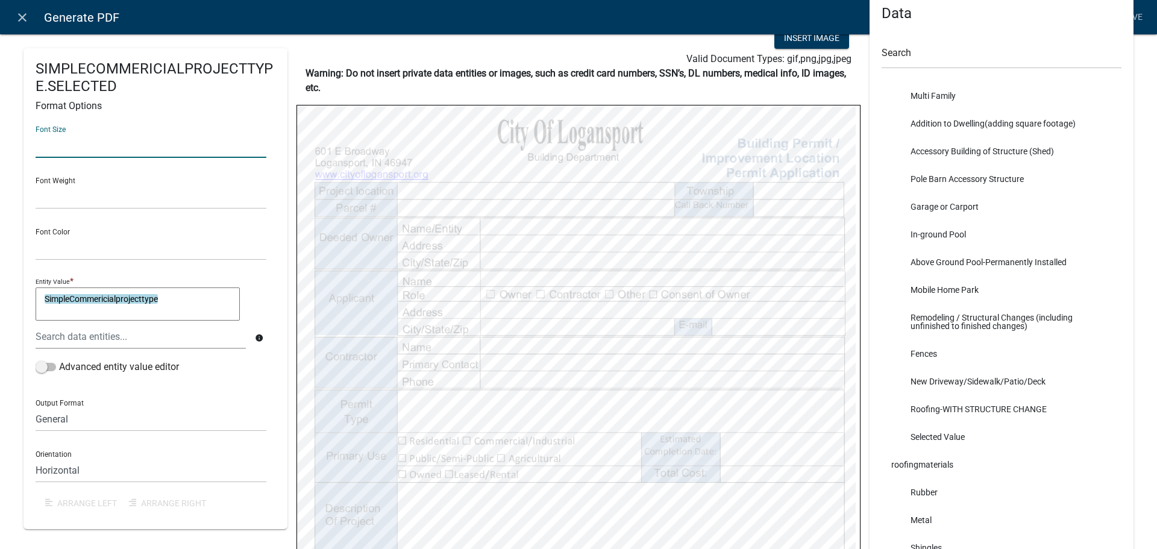
click at [132, 146] on input "text" at bounding box center [151, 145] width 231 height 25
type input "10"
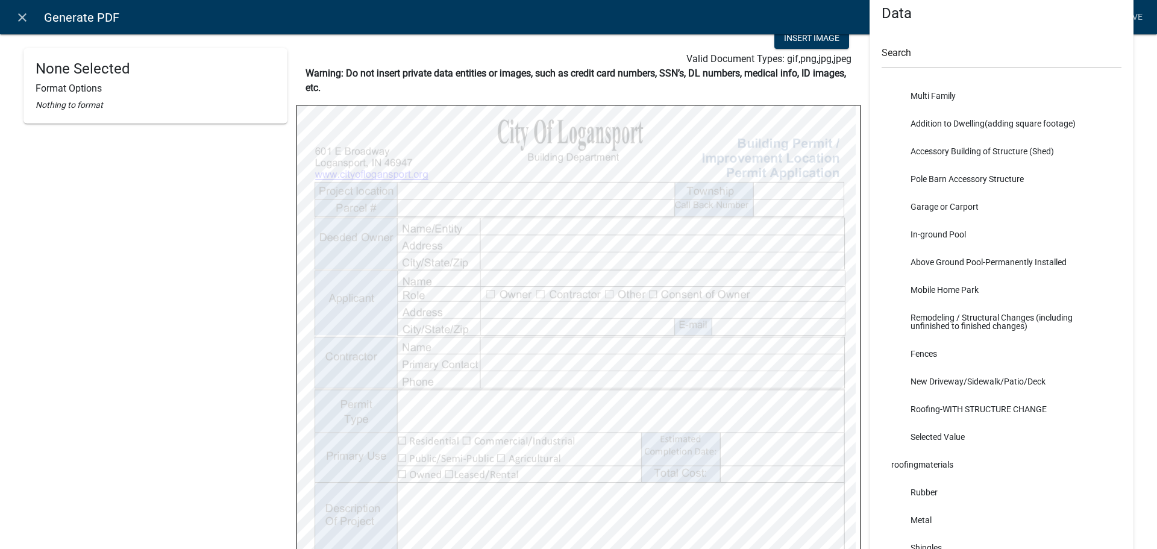
select select
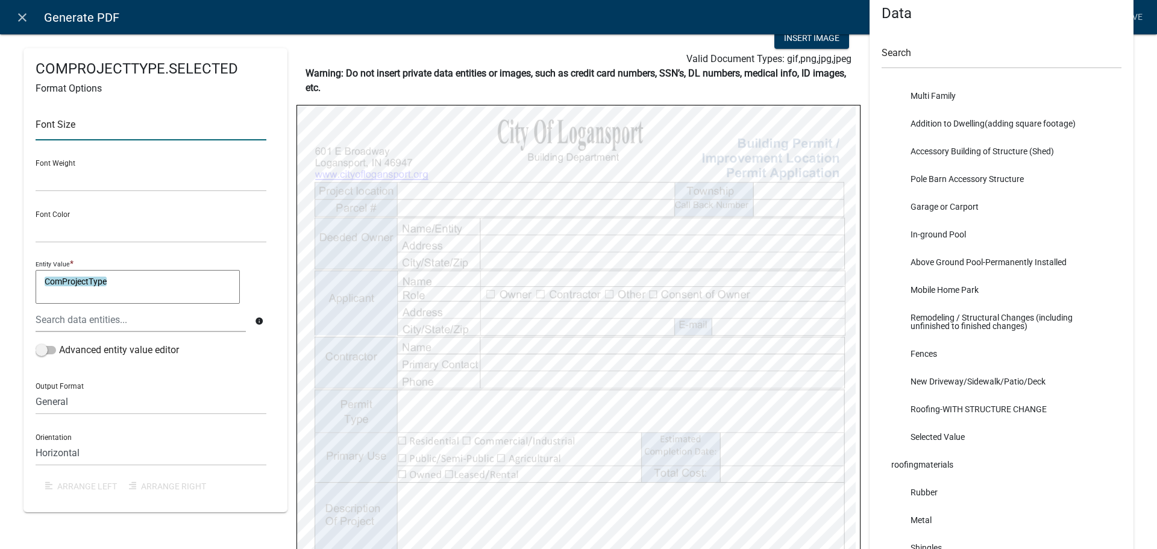
click at [160, 134] on input "text" at bounding box center [151, 128] width 231 height 25
type input "10"
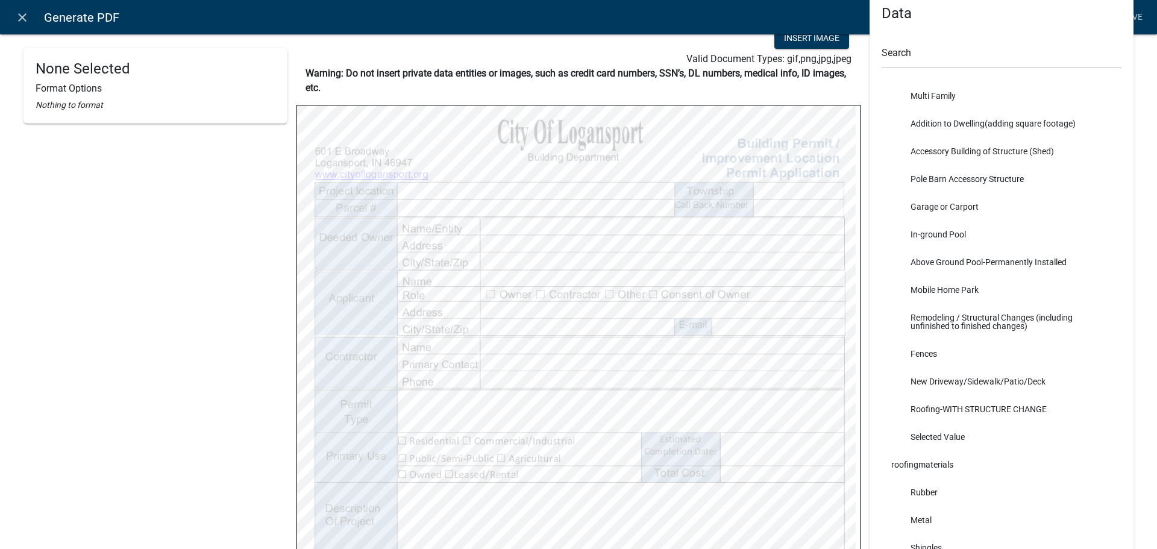
select select
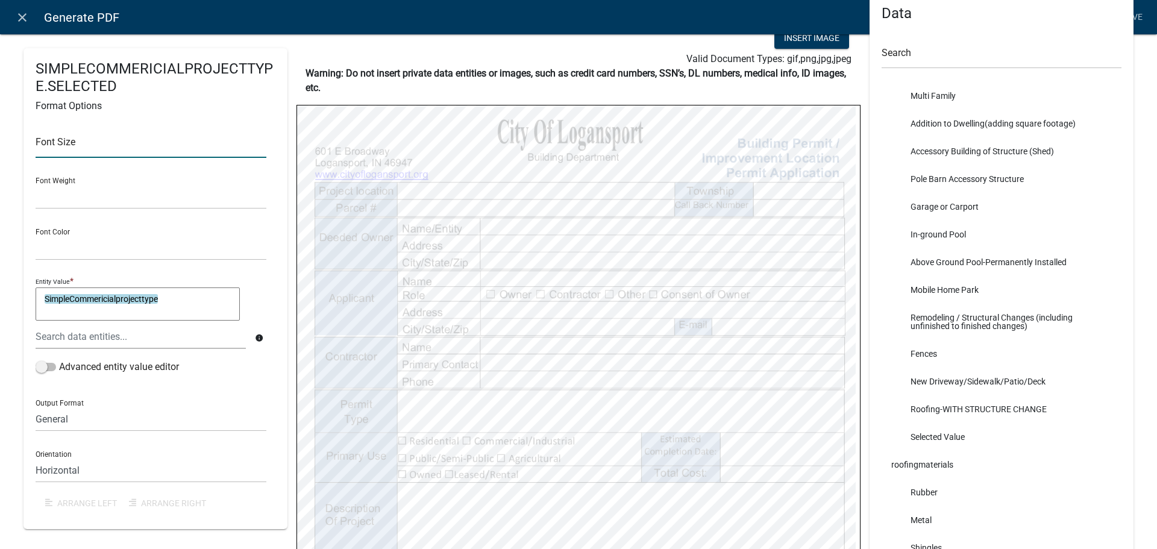
click at [88, 143] on input "text" at bounding box center [151, 145] width 231 height 25
type input "10"
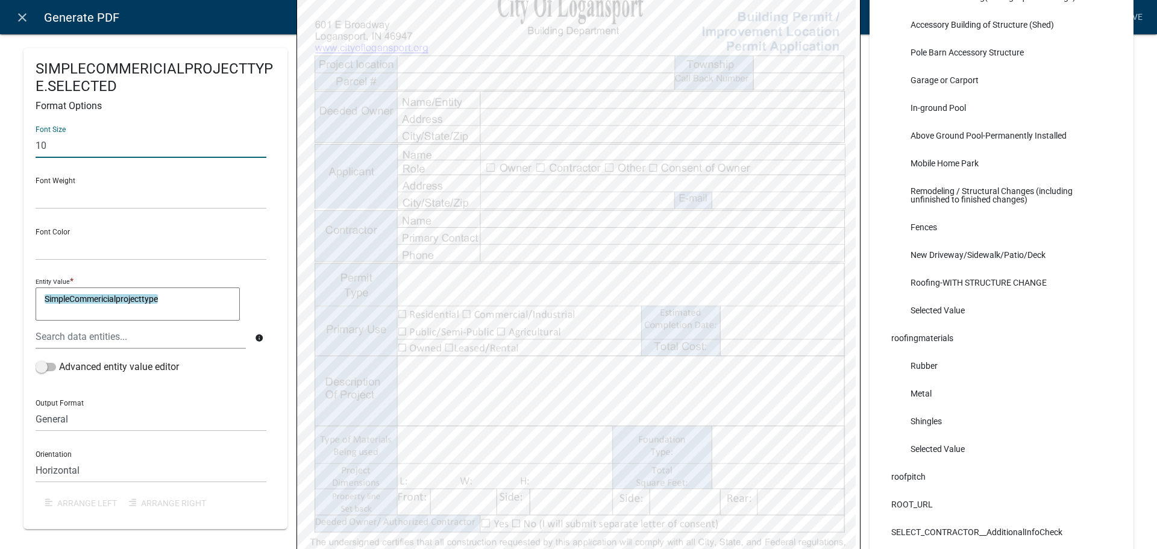
scroll to position [121, 0]
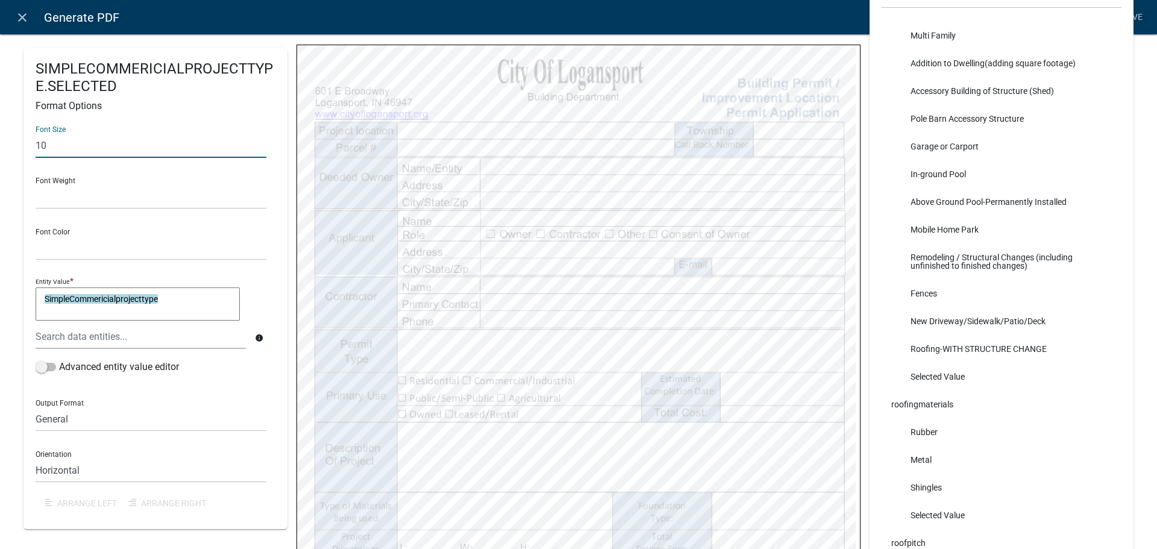
select select
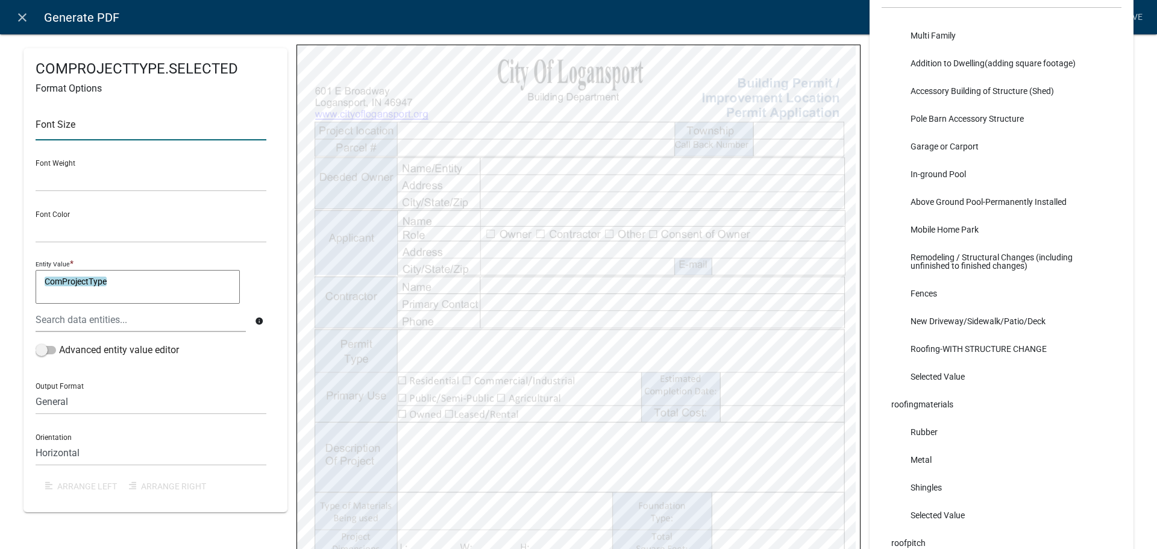
click at [122, 132] on input "text" at bounding box center [151, 128] width 231 height 25
type input "10"
select select
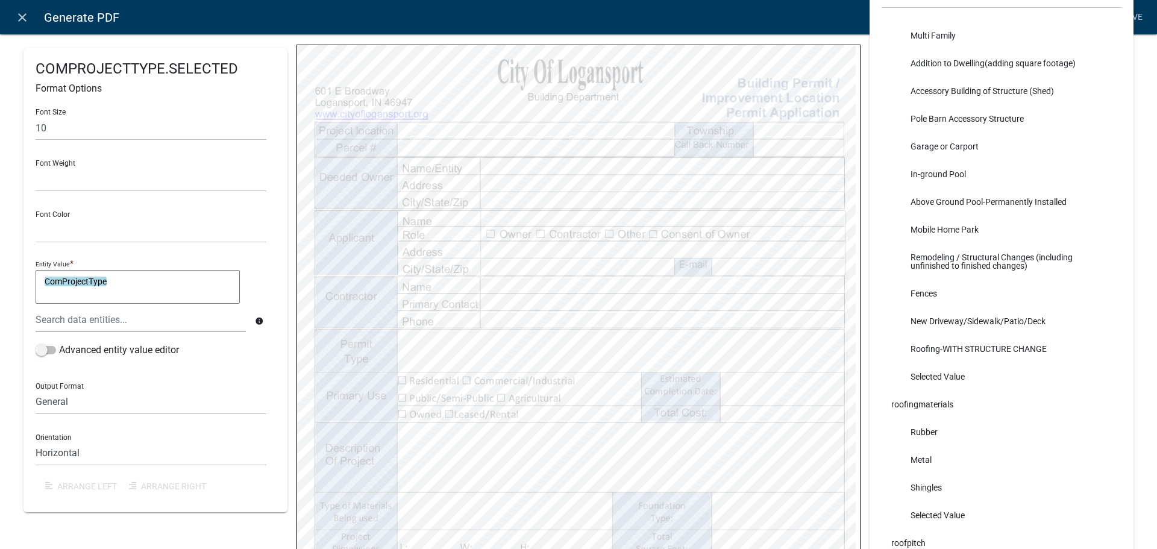
select select
click at [98, 133] on input "text" at bounding box center [151, 128] width 231 height 25
type input "11"
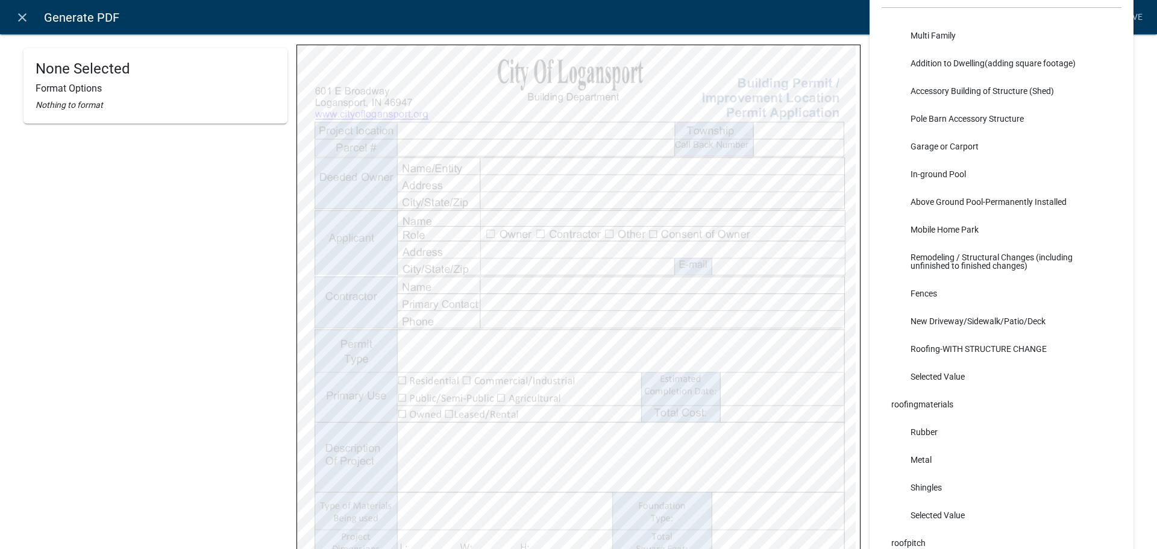
select select
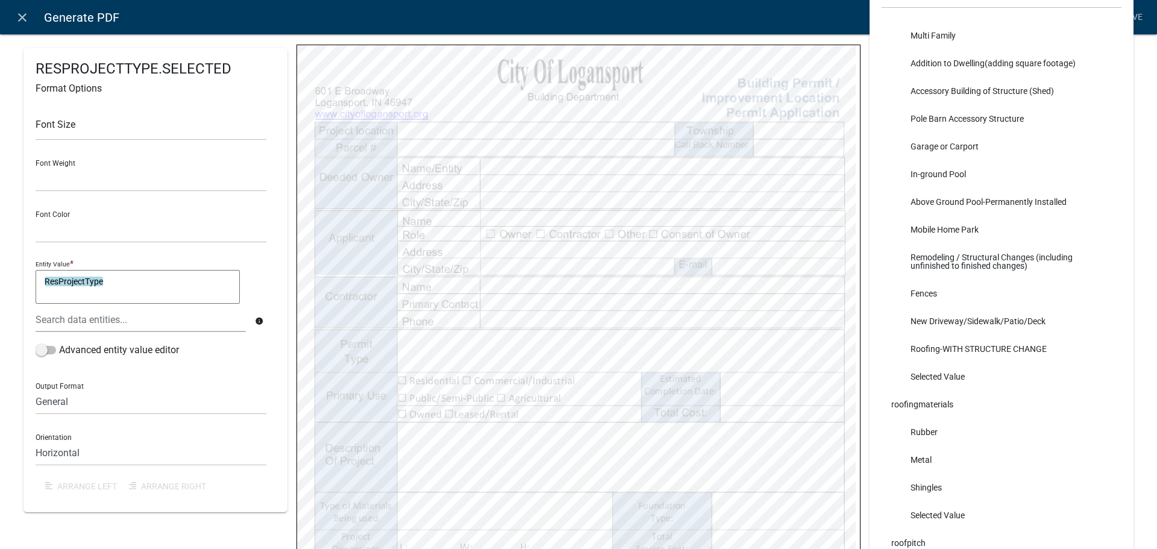
select select
click at [84, 130] on input "text" at bounding box center [151, 128] width 231 height 25
type input "11"
select select
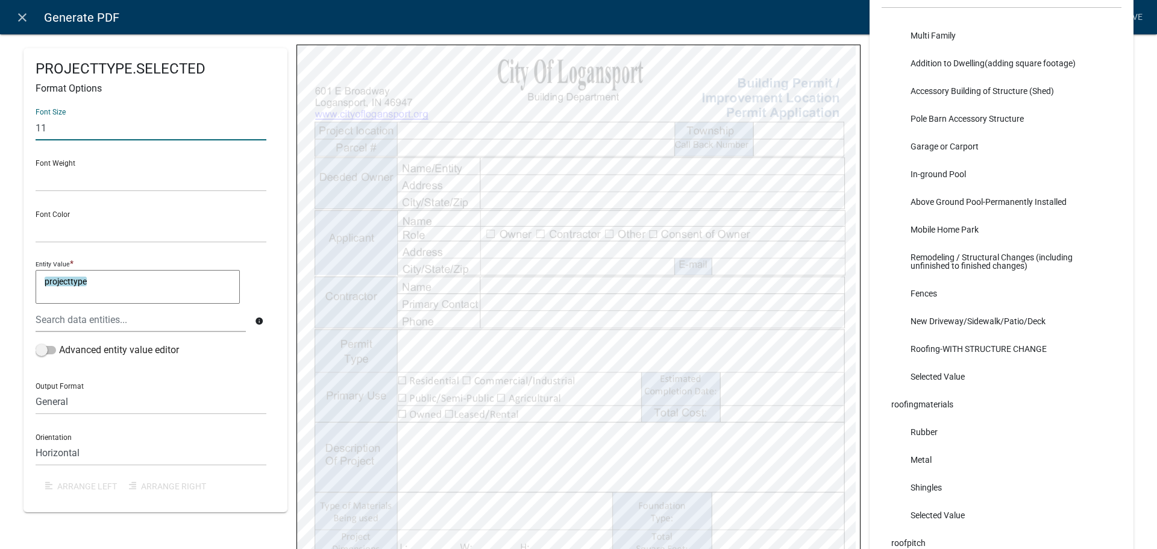
select select
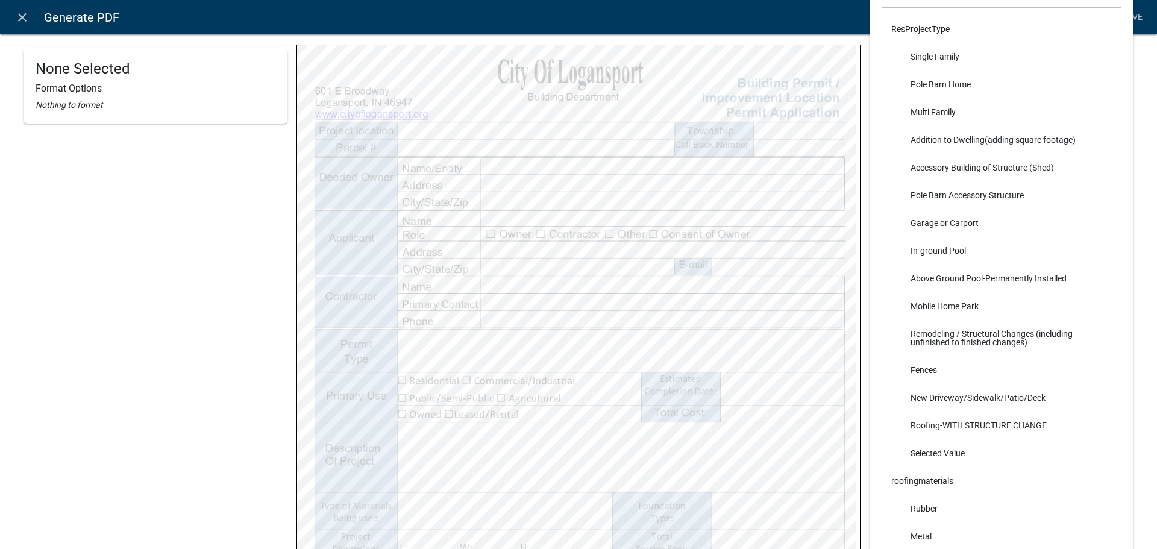
scroll to position [14642, 0]
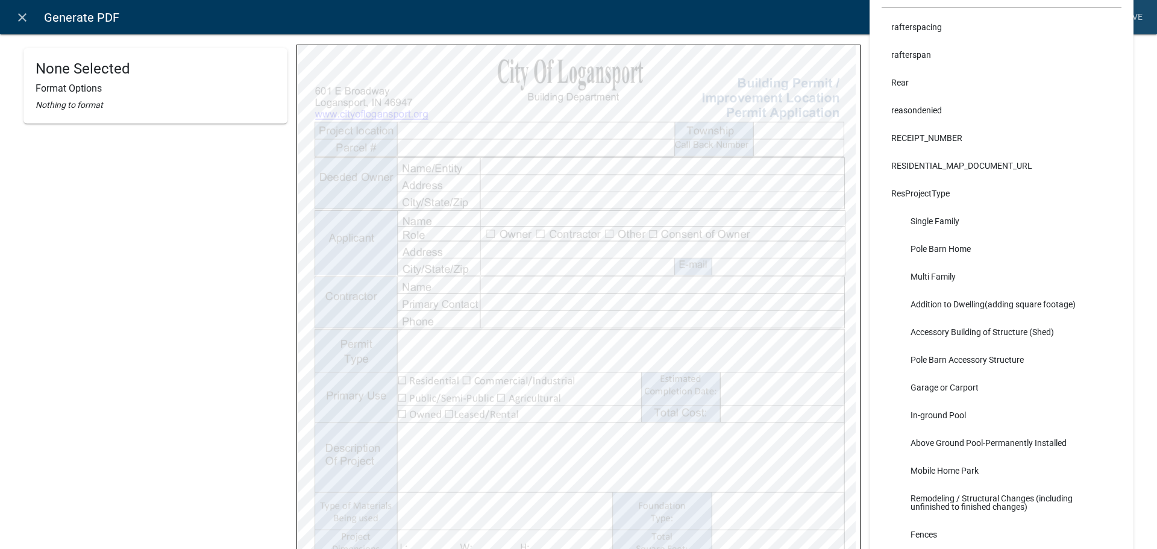
click at [1137, 20] on link "Save" at bounding box center [1132, 17] width 30 height 23
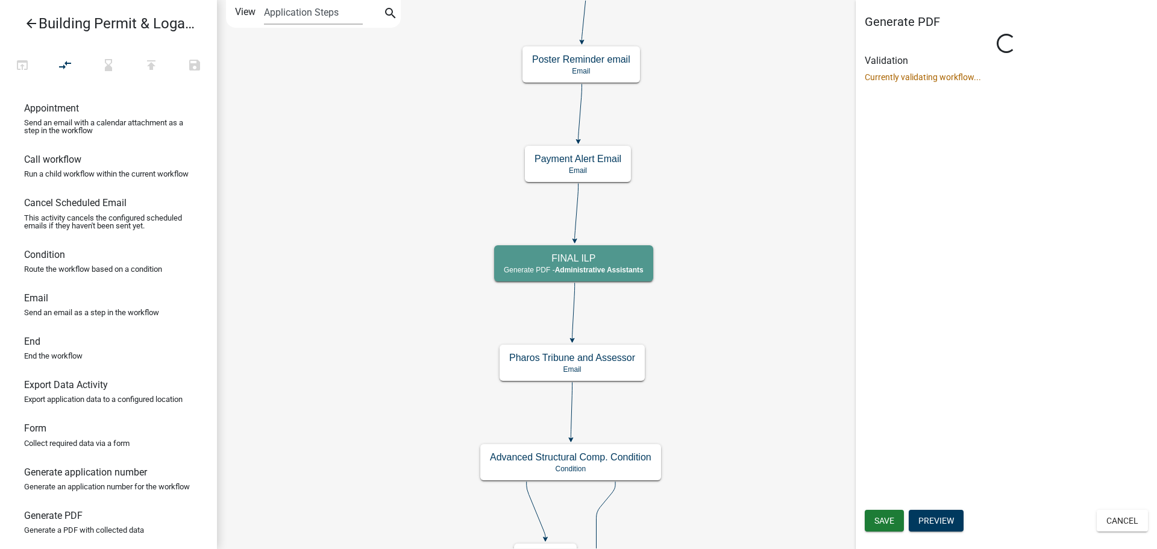
scroll to position [0, 0]
click at [886, 513] on button "Save" at bounding box center [884, 521] width 39 height 22
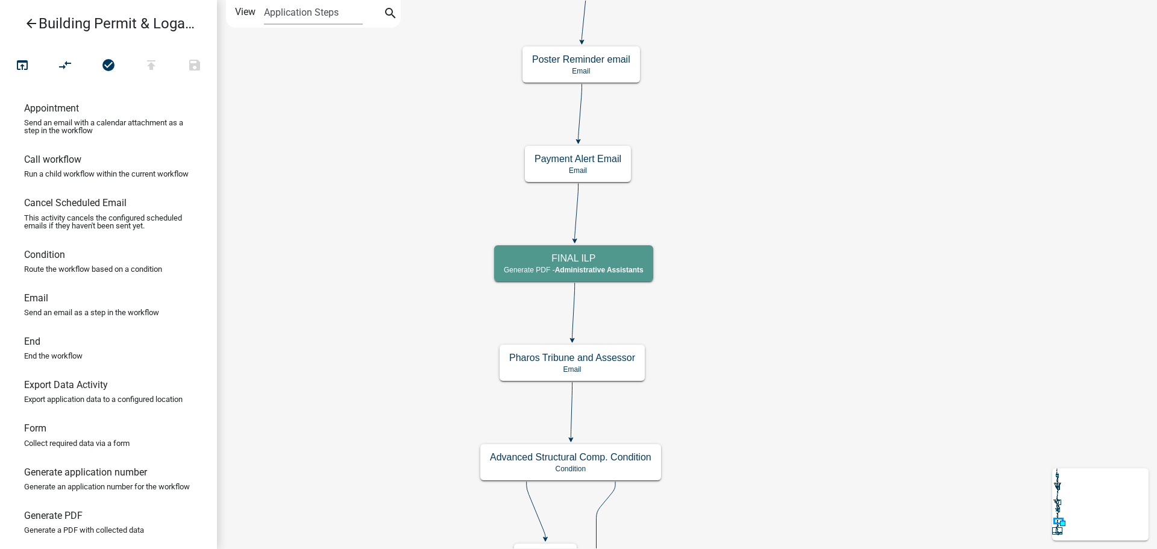
click at [33, 23] on icon "arrow_back" at bounding box center [31, 24] width 14 height 17
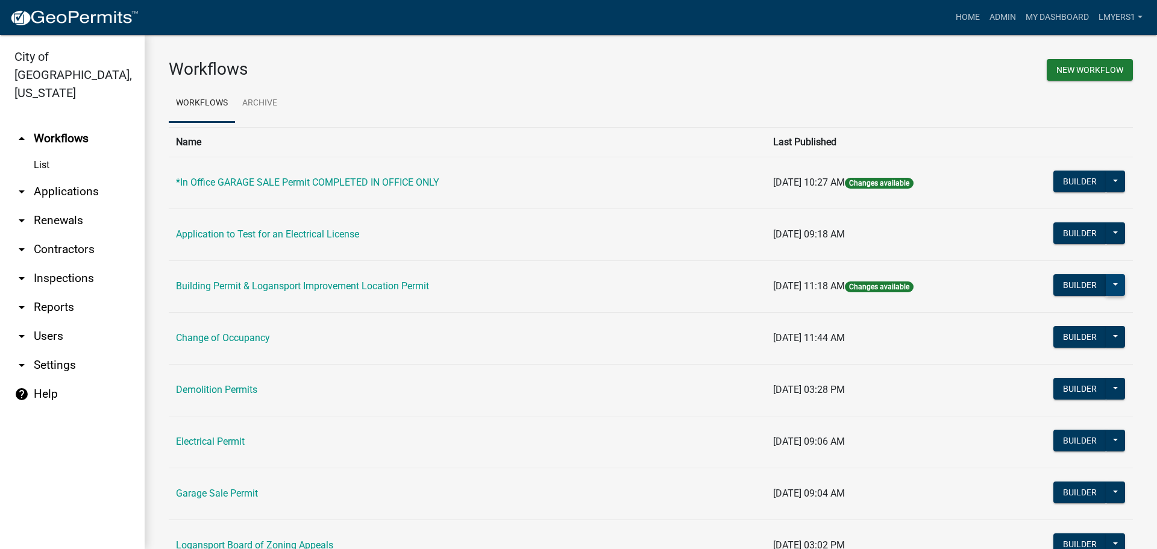
click at [1108, 291] on button at bounding box center [1115, 285] width 19 height 22
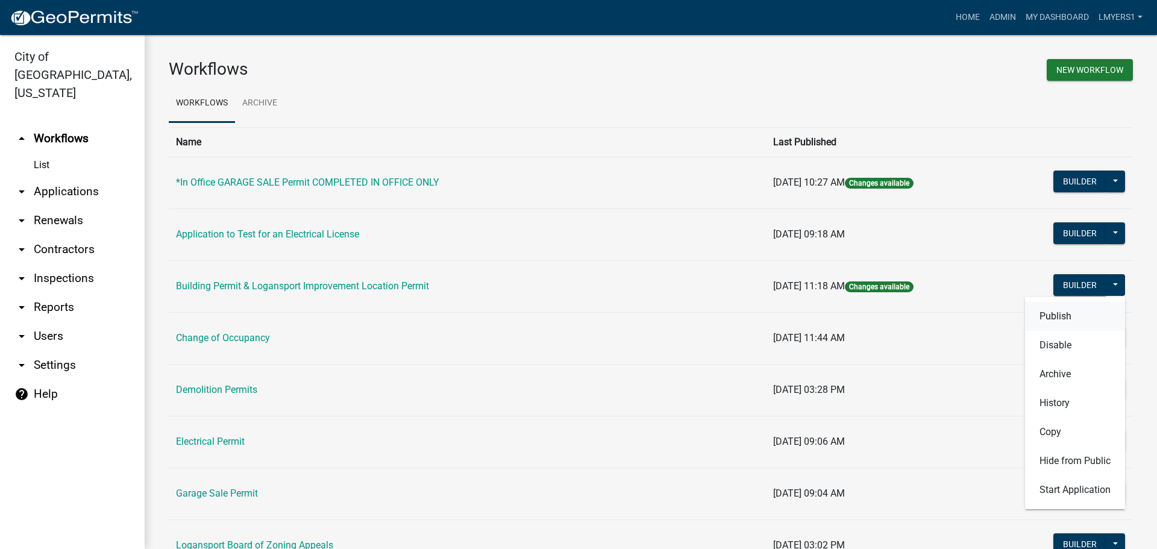
click at [1086, 311] on button "Publish" at bounding box center [1075, 316] width 100 height 29
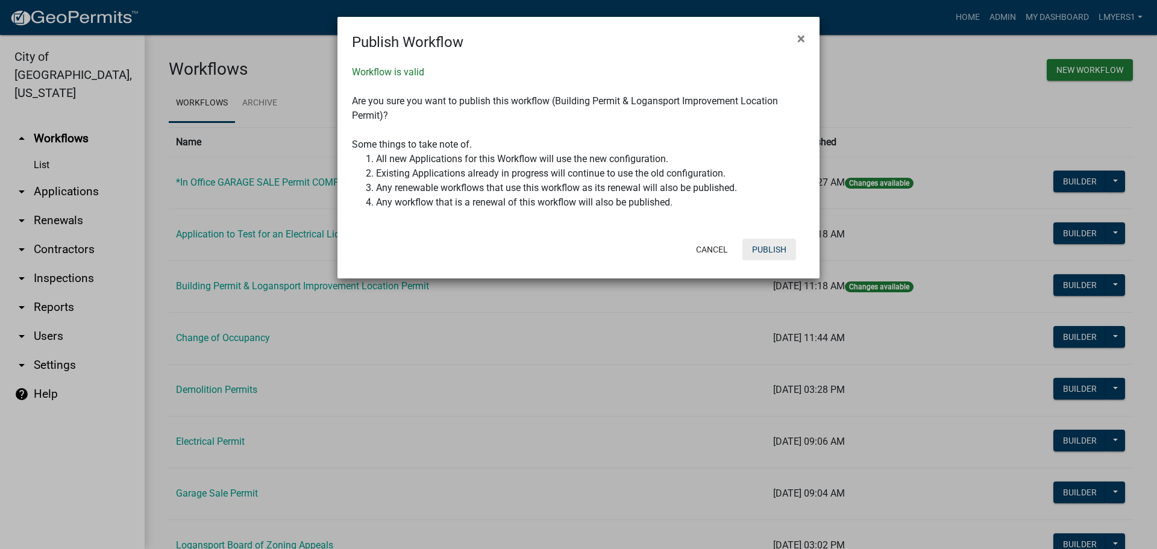
click at [787, 257] on button "Publish" at bounding box center [769, 250] width 54 height 22
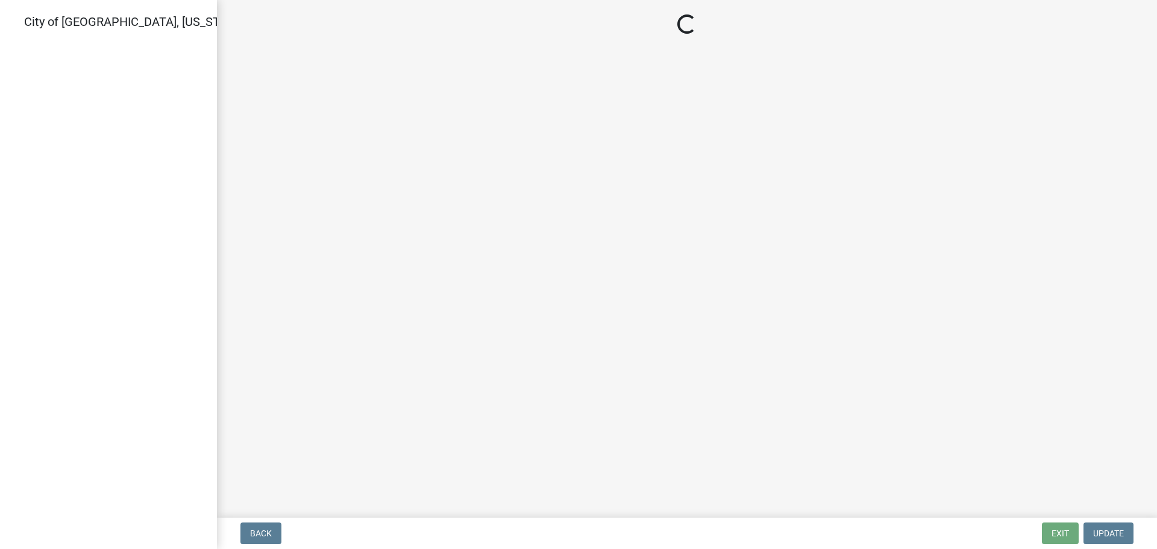
select select "3: 3"
